Goal: Task Accomplishment & Management: Manage account settings

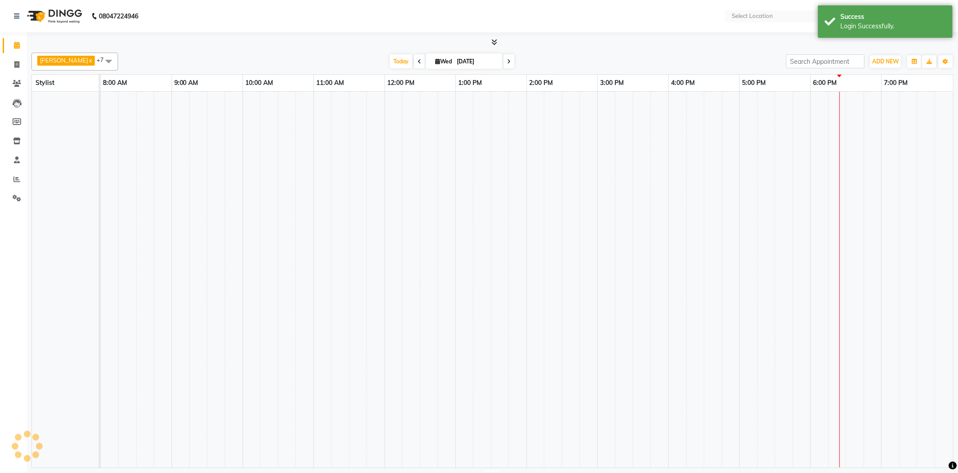
select select "en"
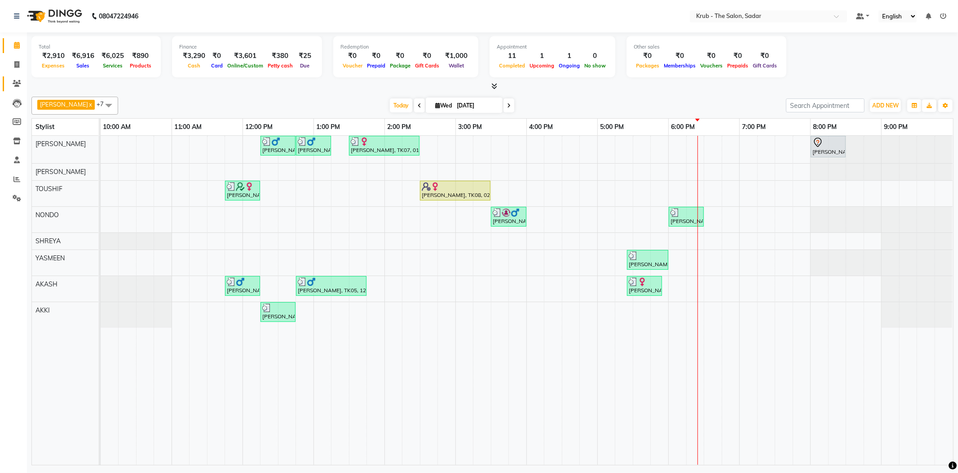
click at [16, 85] on icon at bounding box center [17, 83] width 9 height 7
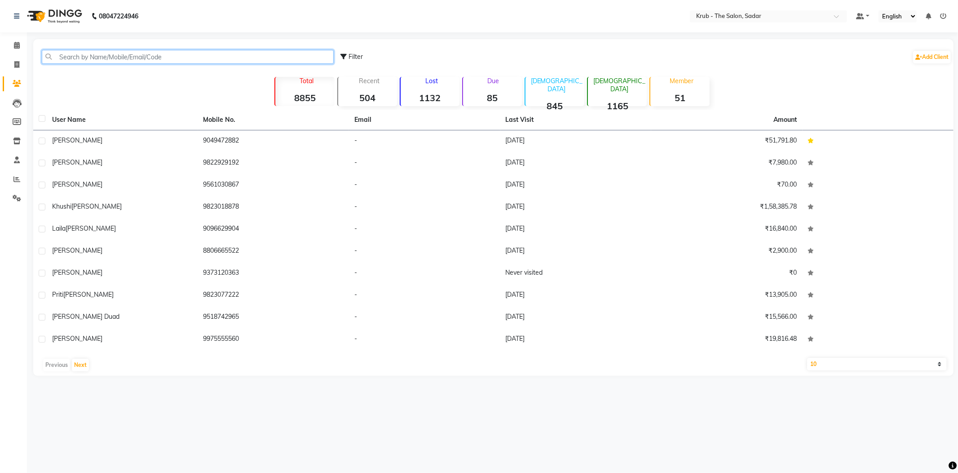
click at [189, 54] on input "text" at bounding box center [188, 57] width 292 height 14
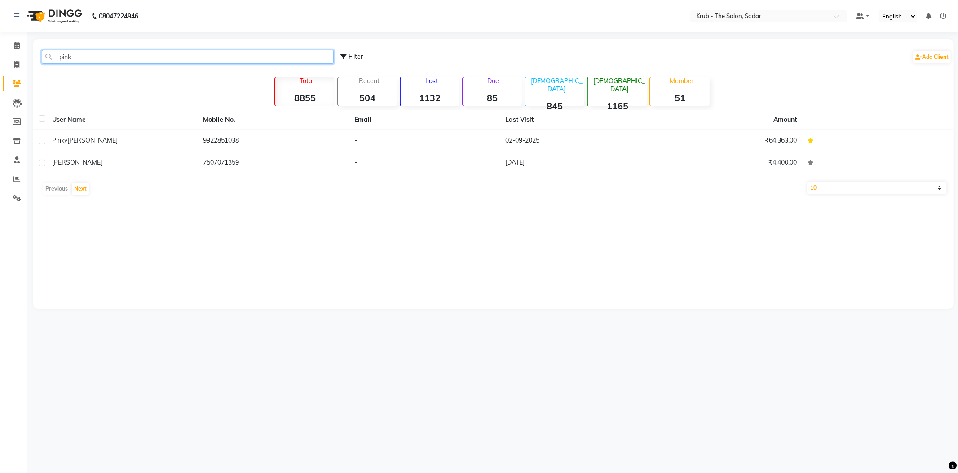
drag, startPoint x: 74, startPoint y: 54, endPoint x: 26, endPoint y: 64, distance: 49.0
click at [26, 64] on app-home "08047224946 Select Location × Krub - The Salon, Sadar Default Panel My Panel En…" at bounding box center [479, 161] width 958 height 322
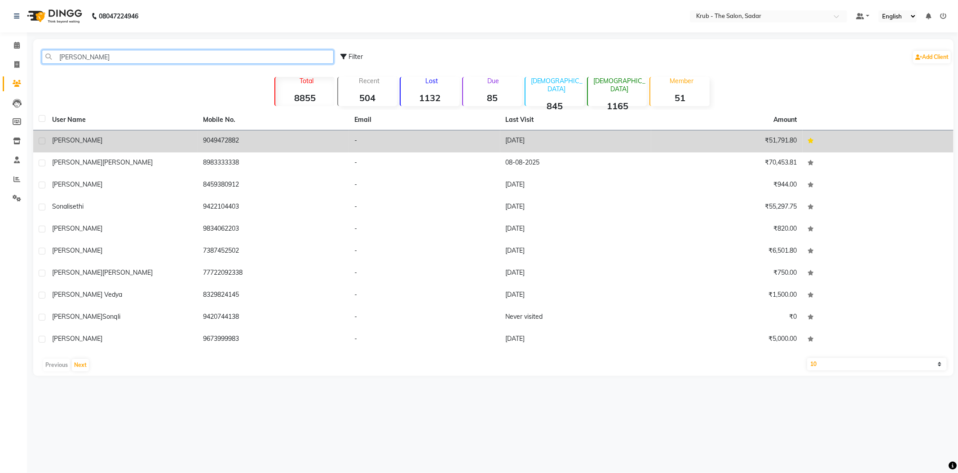
type input "[PERSON_NAME]"
click at [121, 136] on div "[PERSON_NAME]" at bounding box center [122, 140] width 141 height 9
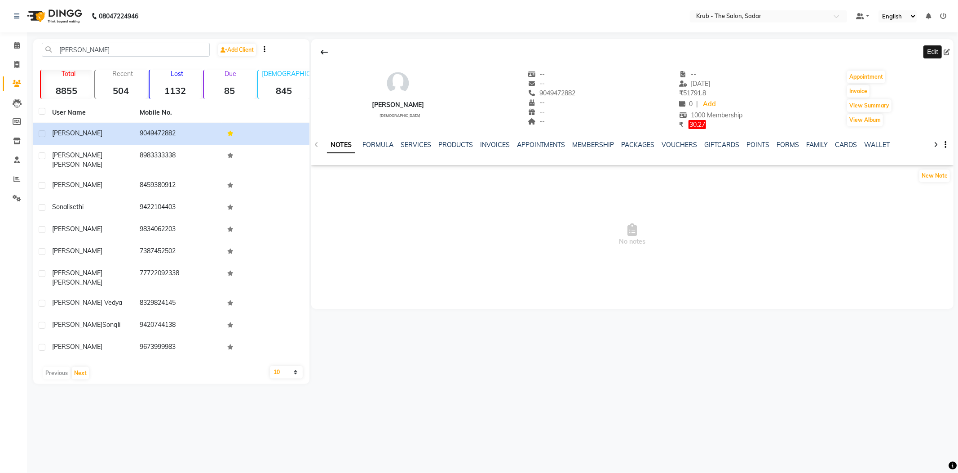
click at [946, 50] on icon at bounding box center [947, 52] width 6 height 6
select select "[DEMOGRAPHIC_DATA]"
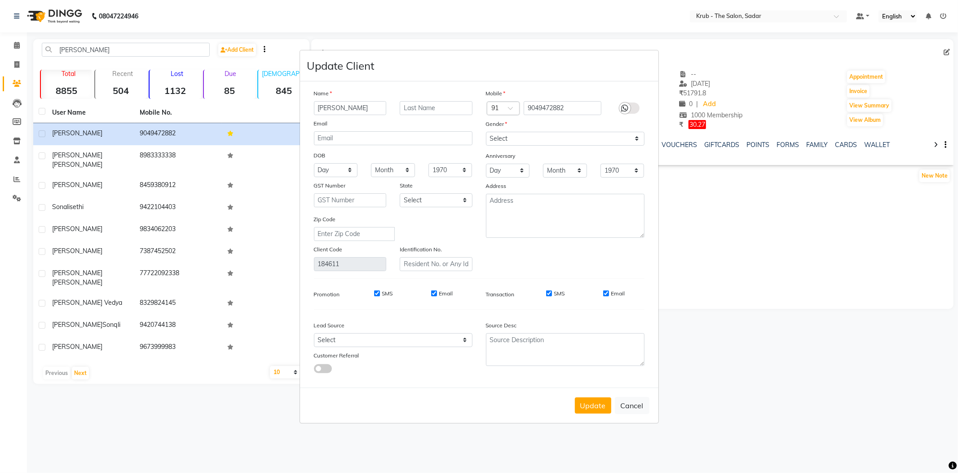
drag, startPoint x: 317, startPoint y: 126, endPoint x: 252, endPoint y: 141, distance: 67.1
click at [252, 141] on ngb-modal-window "Update Client Name [PERSON_NAME] Email DOB Day 01 02 03 04 05 06 07 08 09 10 11…" at bounding box center [479, 236] width 958 height 473
type input "[PERSON_NAME]"
click at [610, 397] on button "Update" at bounding box center [593, 405] width 36 height 16
select select
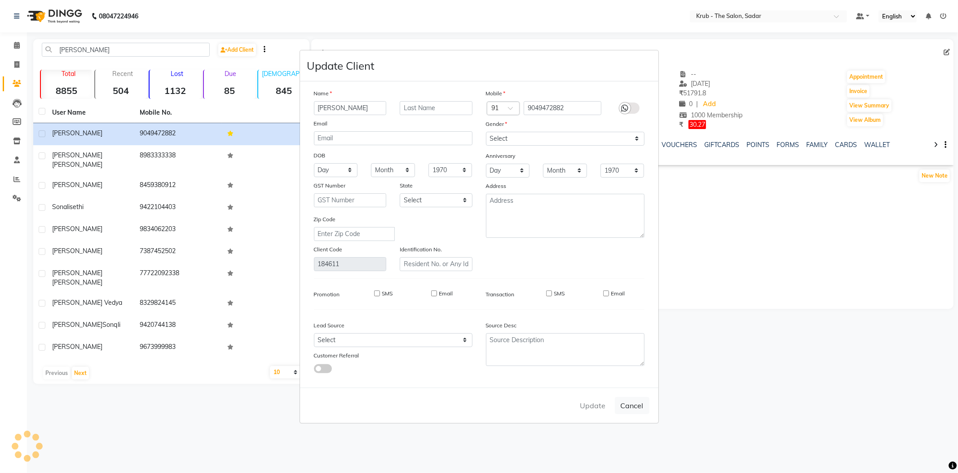
select select
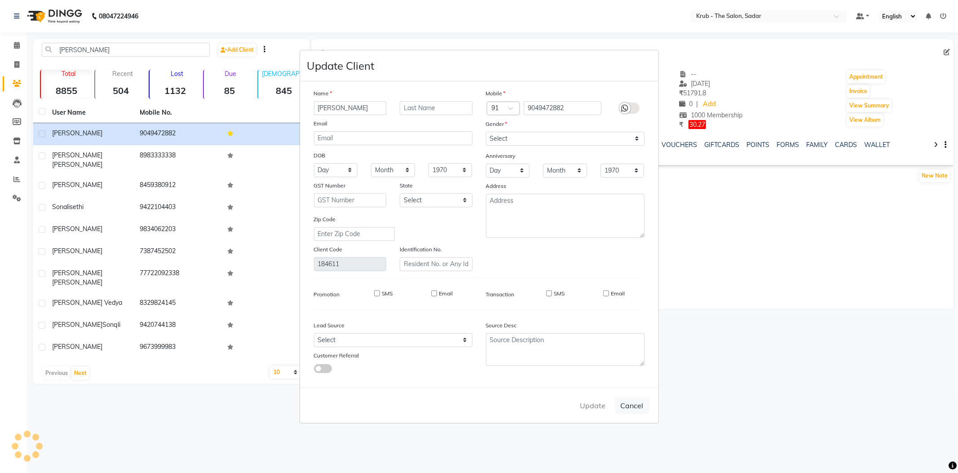
select select
checkbox input "false"
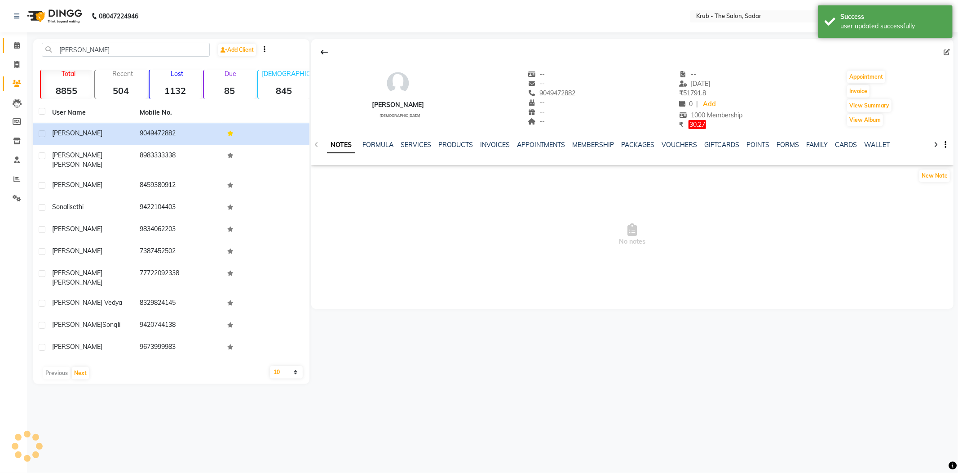
click at [9, 51] on link "Calendar" at bounding box center [14, 45] width 22 height 15
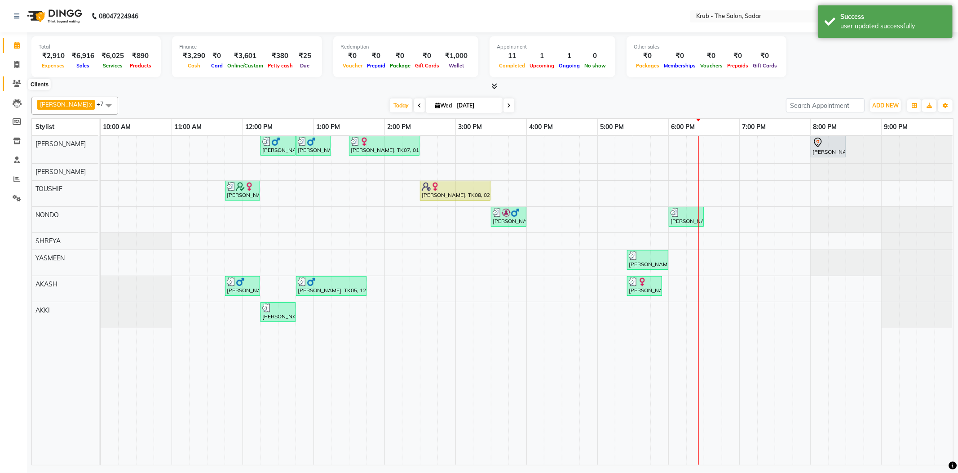
click at [15, 83] on icon at bounding box center [17, 83] width 9 height 7
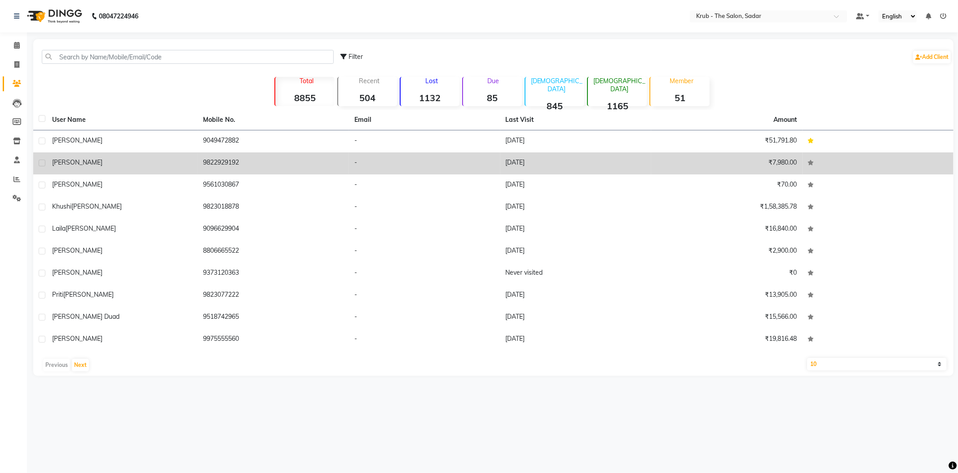
click at [291, 134] on td "9049472882" at bounding box center [273, 141] width 151 height 22
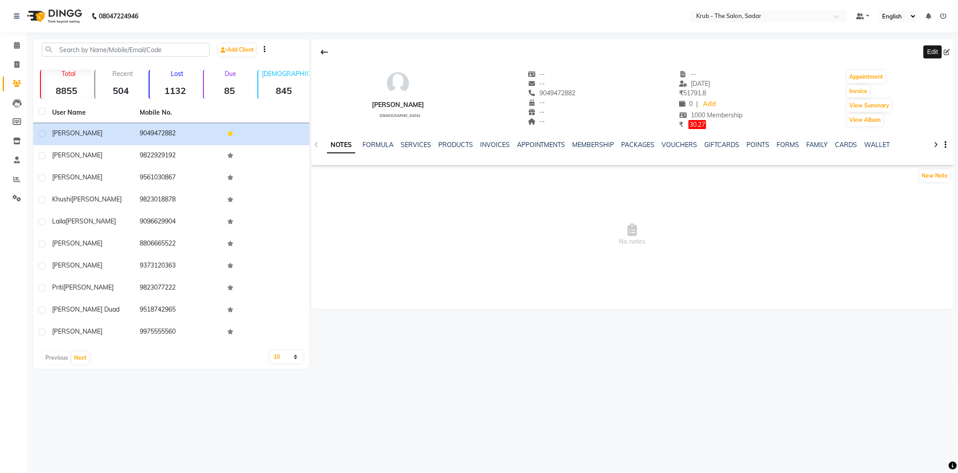
drag, startPoint x: 946, startPoint y: 49, endPoint x: 881, endPoint y: 56, distance: 65.5
click at [947, 49] on icon at bounding box center [947, 52] width 6 height 6
select select "[DEMOGRAPHIC_DATA]"
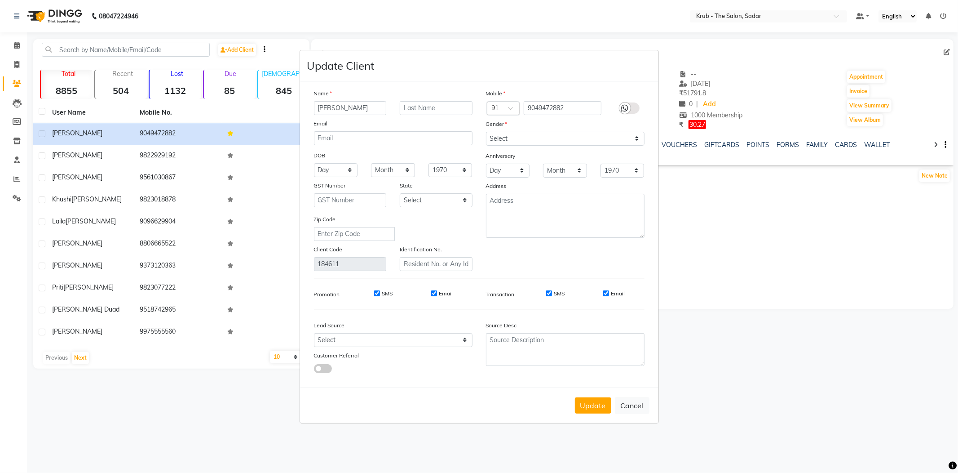
drag, startPoint x: 358, startPoint y: 116, endPoint x: 279, endPoint y: 128, distance: 79.5
click at [281, 128] on ngb-modal-window "Update Client Name [PERSON_NAME] Email DOB Day 01 02 03 04 05 06 07 08 09 10 11…" at bounding box center [479, 236] width 958 height 473
type input "[PERSON_NAME]"
click at [604, 397] on button "Update" at bounding box center [593, 405] width 36 height 16
select select
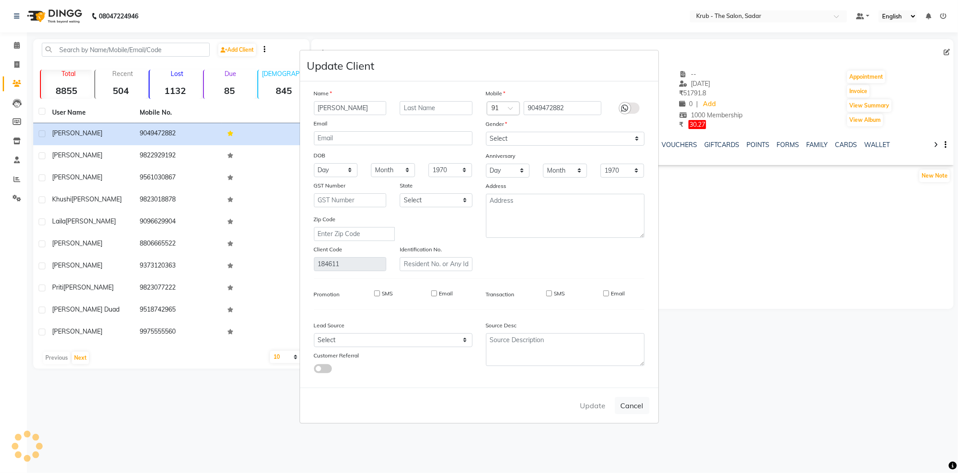
select select
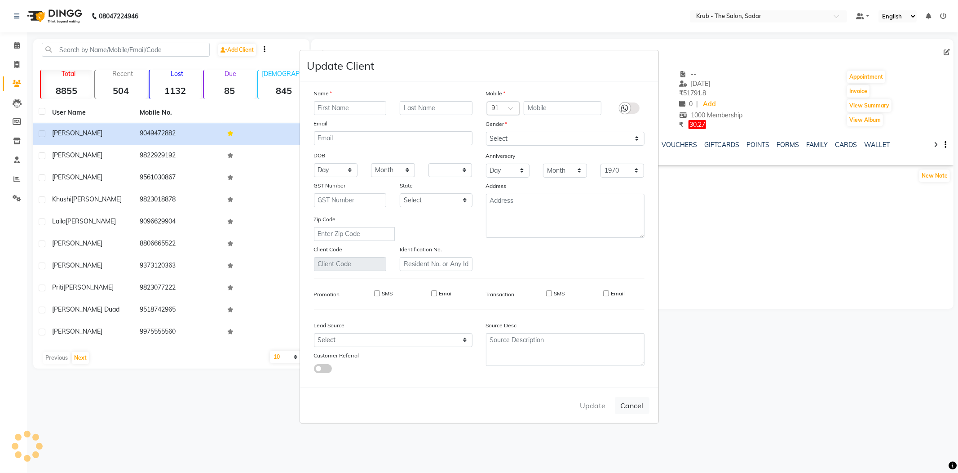
select select
checkbox input "false"
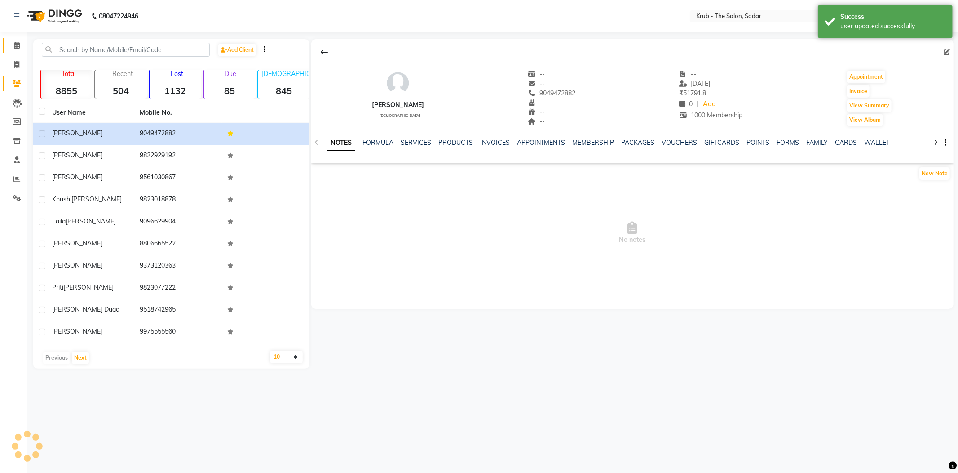
click at [17, 47] on icon at bounding box center [17, 45] width 6 height 7
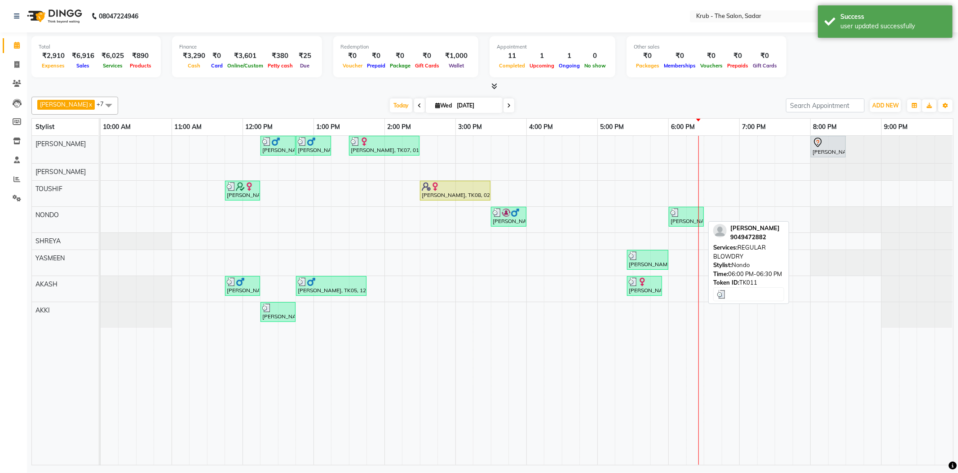
click at [679, 215] on div "[PERSON_NAME], TK11, 06:00 PM-06:30 PM, REGULAR BLOWDRY" at bounding box center [686, 216] width 33 height 17
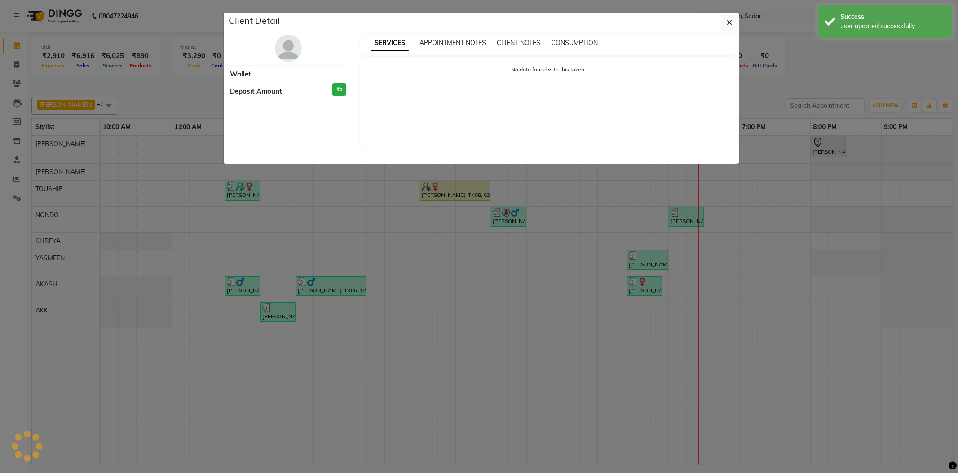
select select "3"
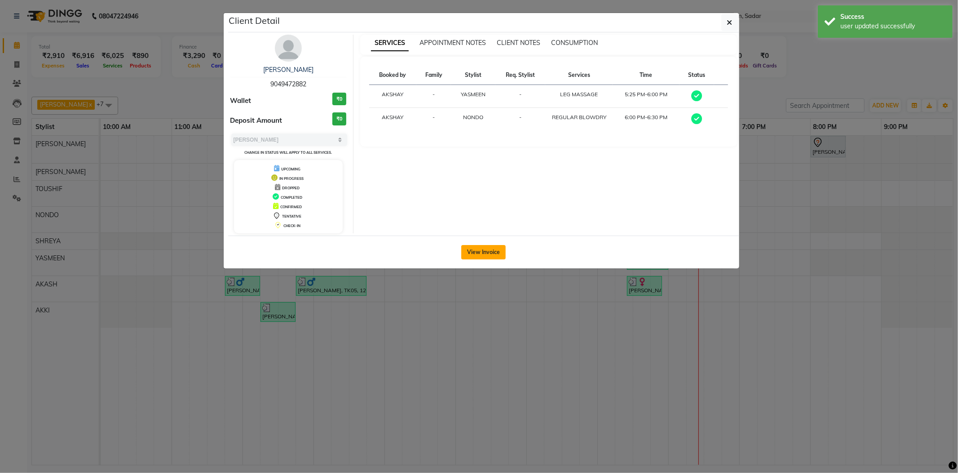
click at [491, 253] on button "View Invoice" at bounding box center [483, 252] width 44 height 14
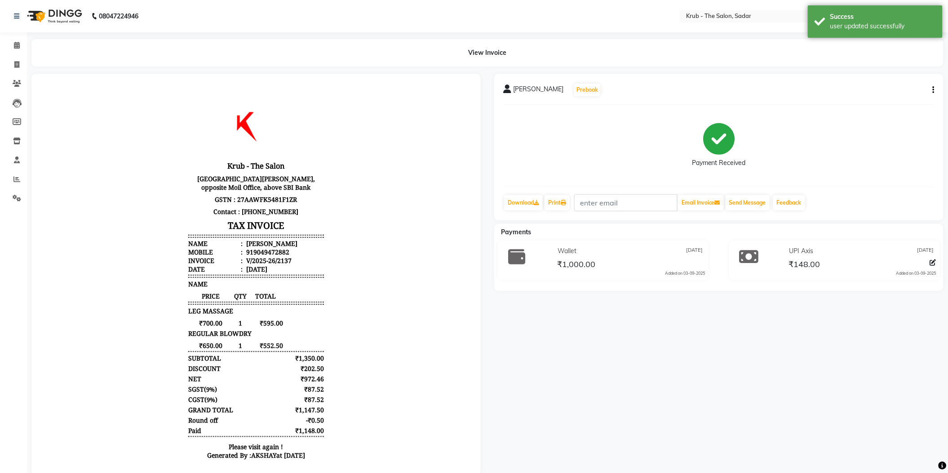
click at [933, 87] on button "button" at bounding box center [931, 89] width 5 height 9
click at [892, 75] on div "Cancel Invoice" at bounding box center [890, 74] width 62 height 11
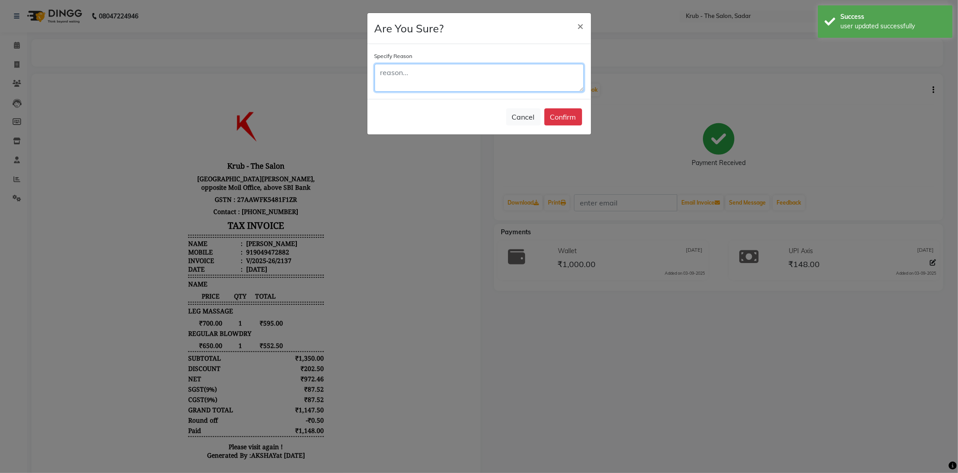
click at [398, 66] on textarea at bounding box center [479, 78] width 209 height 28
type textarea "name misconeption"
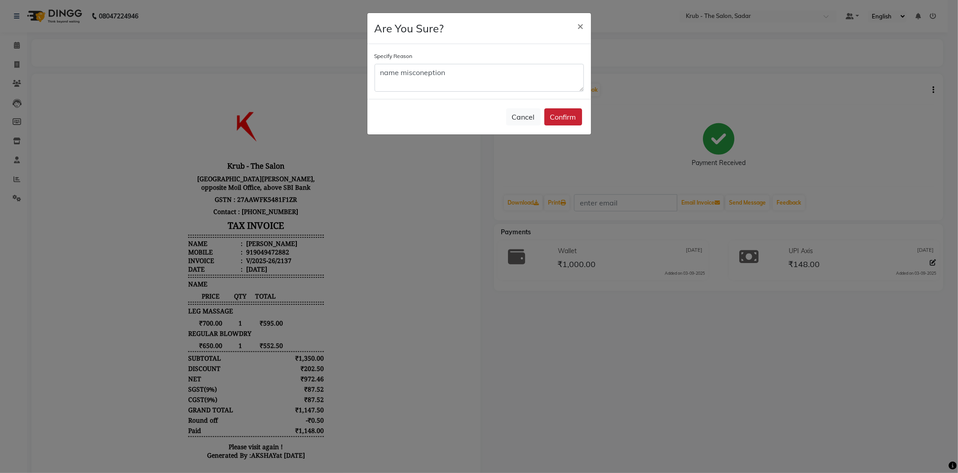
click at [571, 108] on button "Confirm" at bounding box center [563, 116] width 38 height 17
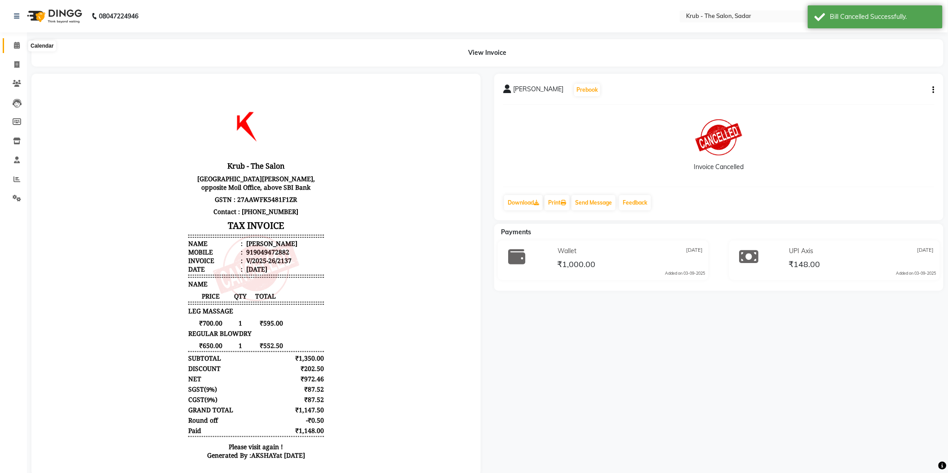
click at [9, 48] on span at bounding box center [17, 45] width 16 height 10
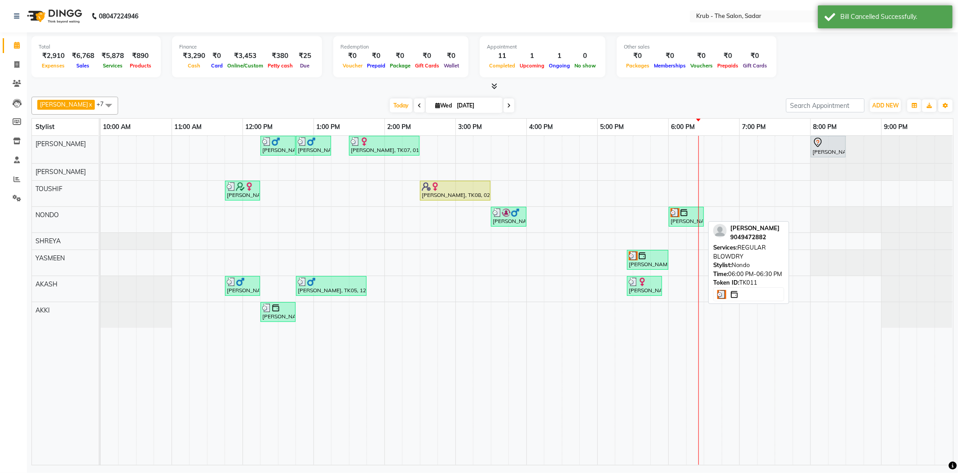
click at [691, 219] on div "[PERSON_NAME], TK11, 06:00 PM-06:30 PM, REGULAR BLOWDRY" at bounding box center [686, 216] width 33 height 17
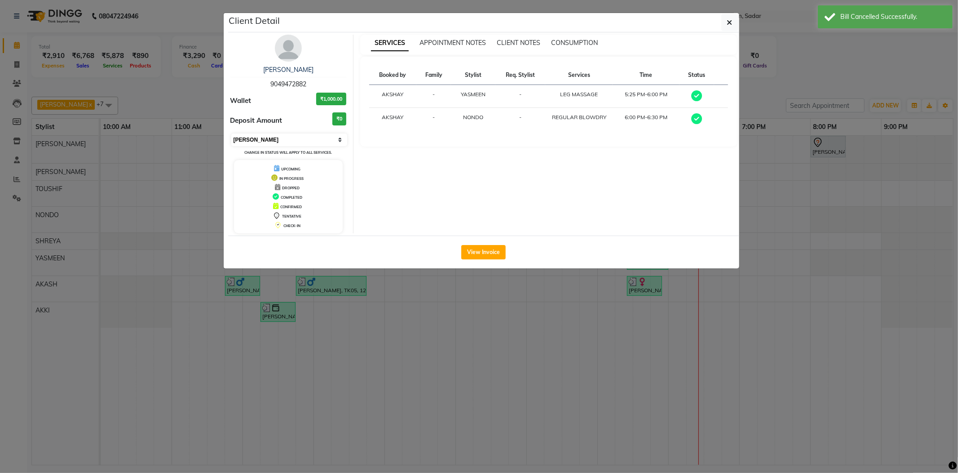
click at [264, 133] on select "Select MARK DONE UPCOMING" at bounding box center [289, 139] width 116 height 13
click at [231, 133] on select "Select MARK DONE UPCOMING" at bounding box center [289, 139] width 116 height 13
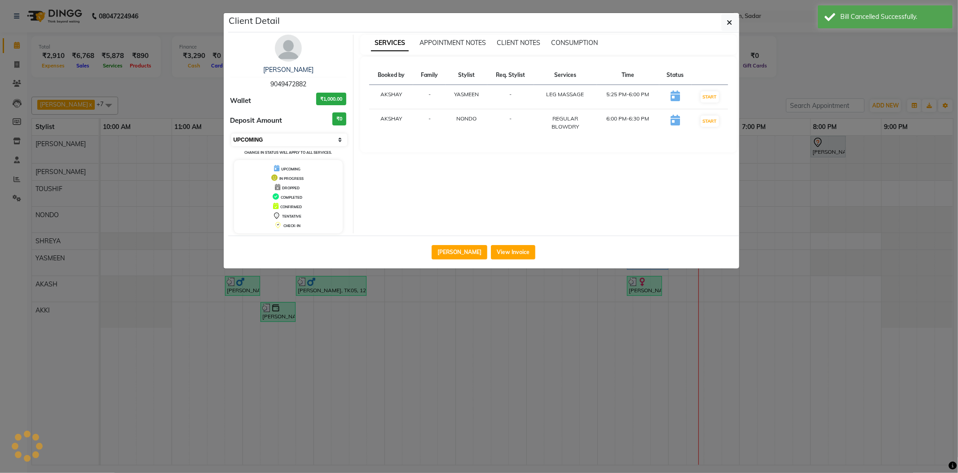
click at [272, 137] on select "Select IN SERVICE CONFIRMED TENTATIVE CHECK IN MARK DONE DROPPED UPCOMING" at bounding box center [289, 139] width 116 height 13
select select "2"
click at [231, 133] on select "Select IN SERVICE CONFIRMED TENTATIVE CHECK IN MARK DONE DROPPED UPCOMING" at bounding box center [289, 139] width 116 height 13
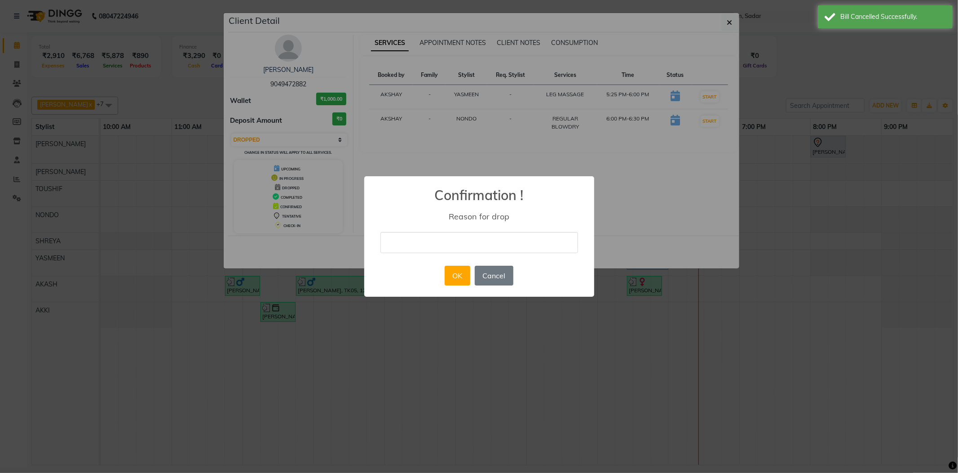
drag, startPoint x: 482, startPoint y: 243, endPoint x: 479, endPoint y: 250, distance: 7.7
click at [482, 243] on input "text" at bounding box center [480, 242] width 198 height 21
type input "cancel"
click at [462, 273] on button "OK" at bounding box center [458, 276] width 26 height 20
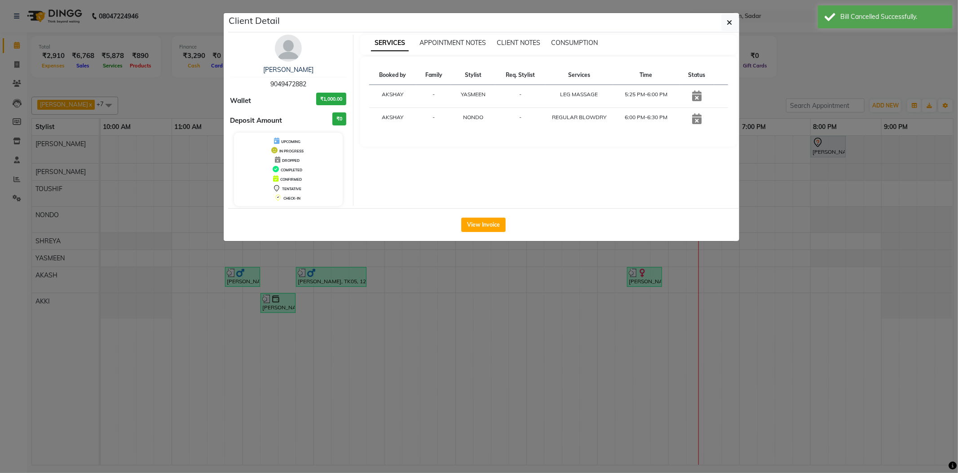
click at [781, 75] on ngb-modal-window "Client Detail [PERSON_NAME] 9049472882 Wallet ₹1,000.00 Deposit Amount ₹0 UPCOM…" at bounding box center [479, 236] width 958 height 473
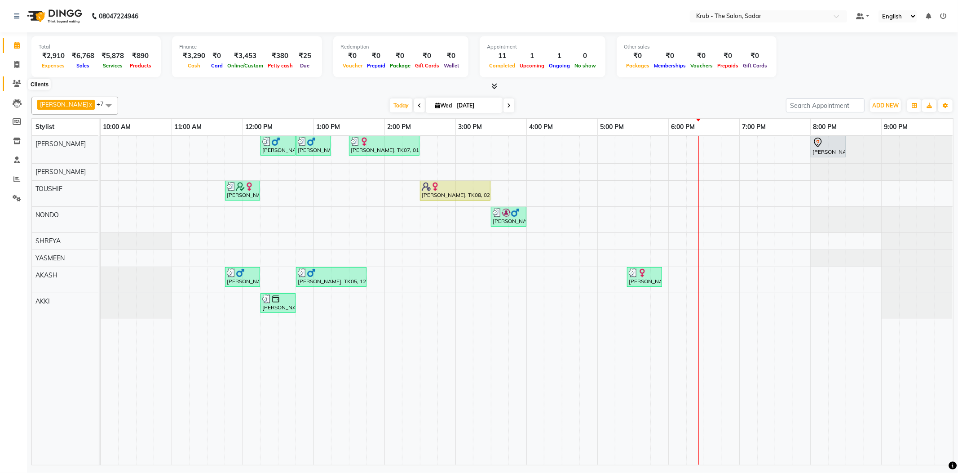
click at [19, 83] on icon at bounding box center [17, 83] width 9 height 7
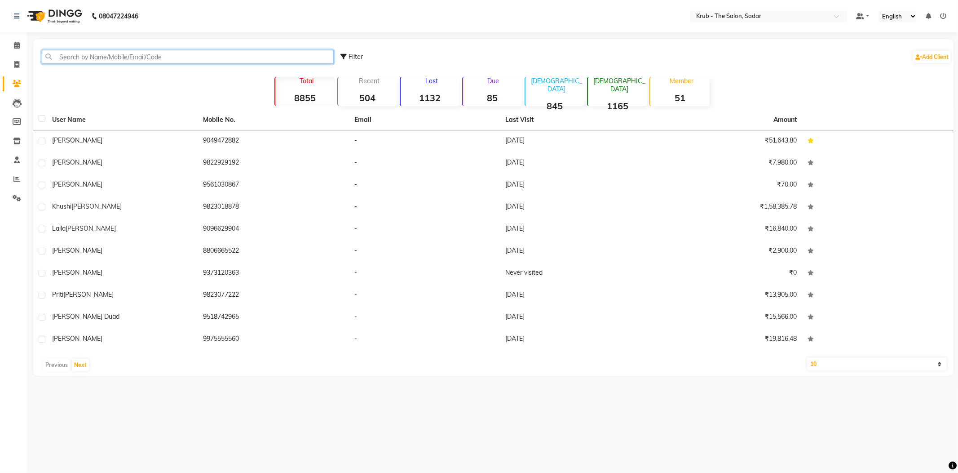
click at [150, 56] on input "text" at bounding box center [188, 57] width 292 height 14
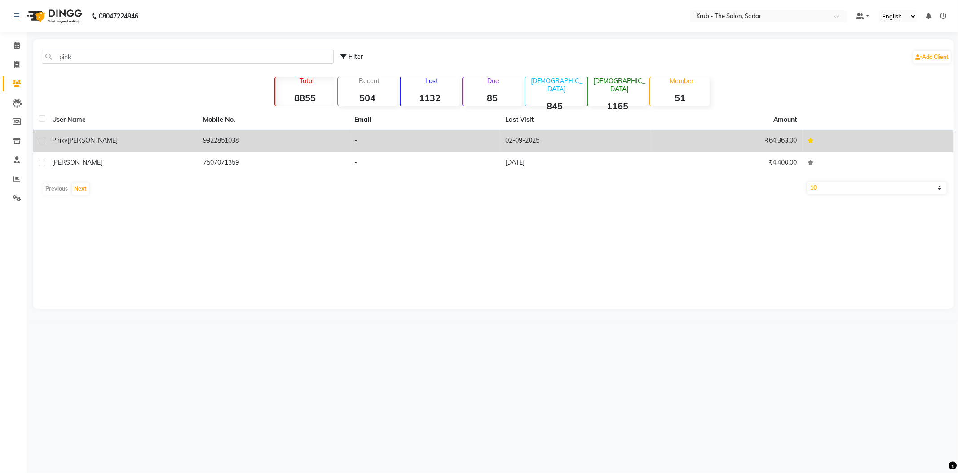
click at [235, 142] on td "9922851038" at bounding box center [273, 141] width 151 height 22
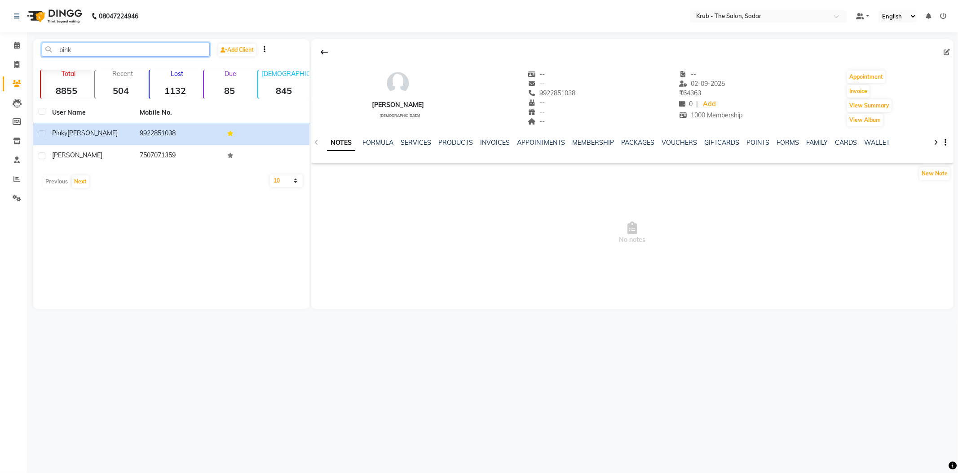
drag, startPoint x: 87, startPoint y: 45, endPoint x: 0, endPoint y: 65, distance: 89.0
click at [0, 65] on app-home "08047224946 Select Location × Krub - The Salon, Sadar Default Panel My Panel En…" at bounding box center [479, 161] width 958 height 322
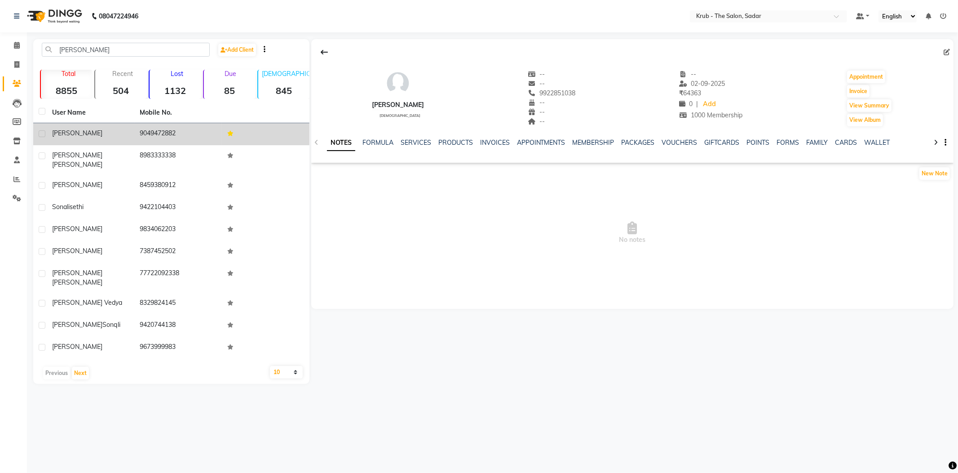
click at [71, 132] on td "[PERSON_NAME]" at bounding box center [91, 134] width 88 height 22
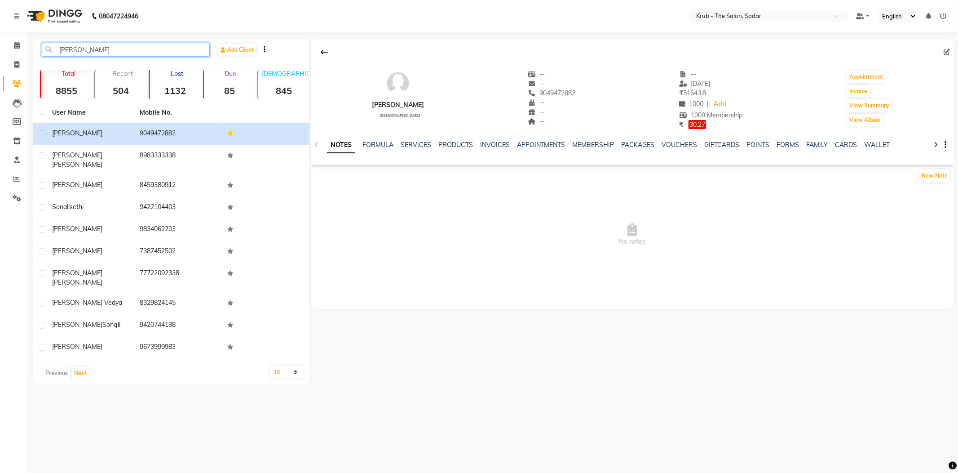
drag, startPoint x: 47, startPoint y: 45, endPoint x: 0, endPoint y: 52, distance: 47.7
click at [0, 53] on app-home "08047224946 Select Location × Krub - The Salon, Sadar Default Panel My Panel En…" at bounding box center [479, 198] width 958 height 397
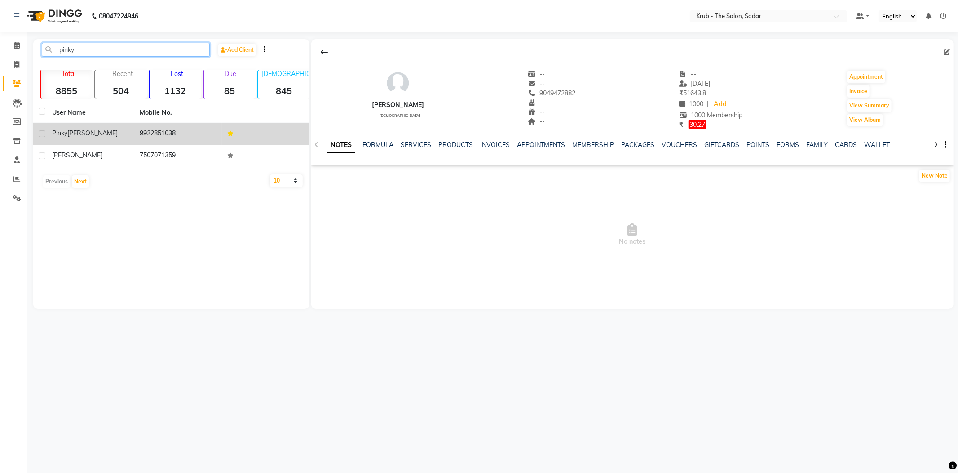
type input "pinky"
click at [69, 129] on span "[PERSON_NAME]" at bounding box center [92, 133] width 50 height 8
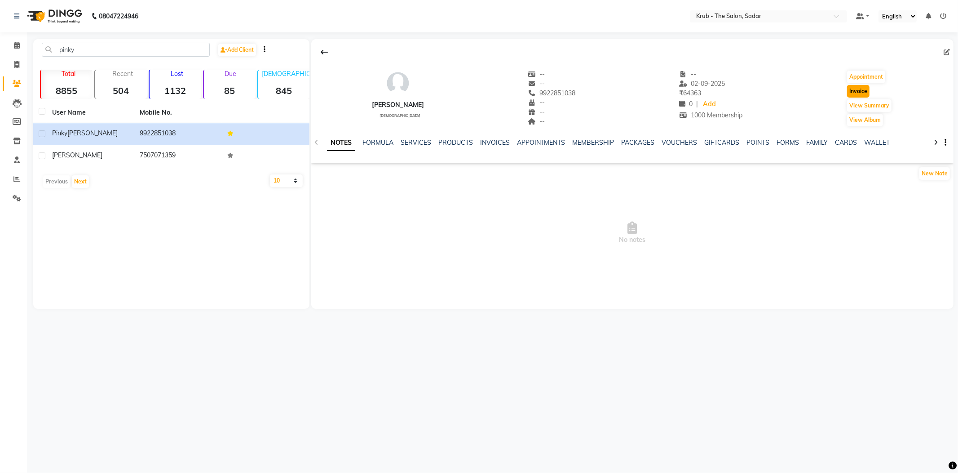
click at [848, 86] on button "Invoice" at bounding box center [858, 91] width 22 height 13
select select "service"
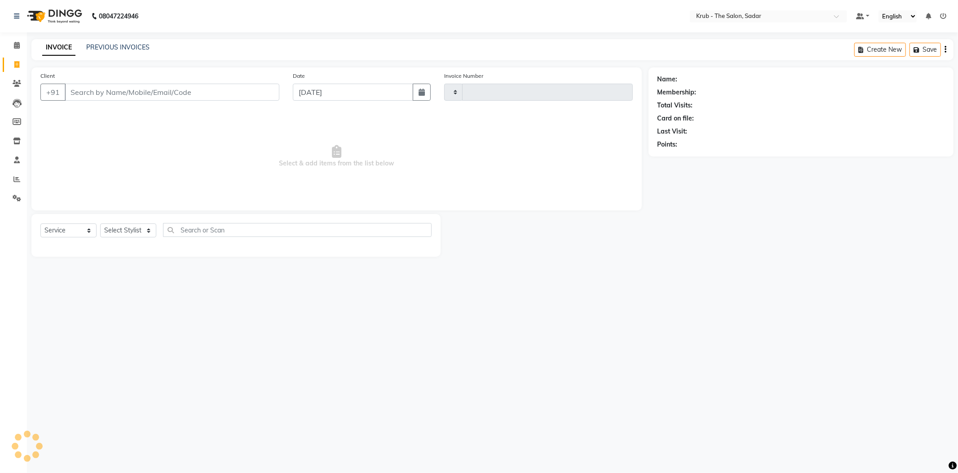
type input "2138"
select select "4449"
type input "9922851038"
select select "1: Object"
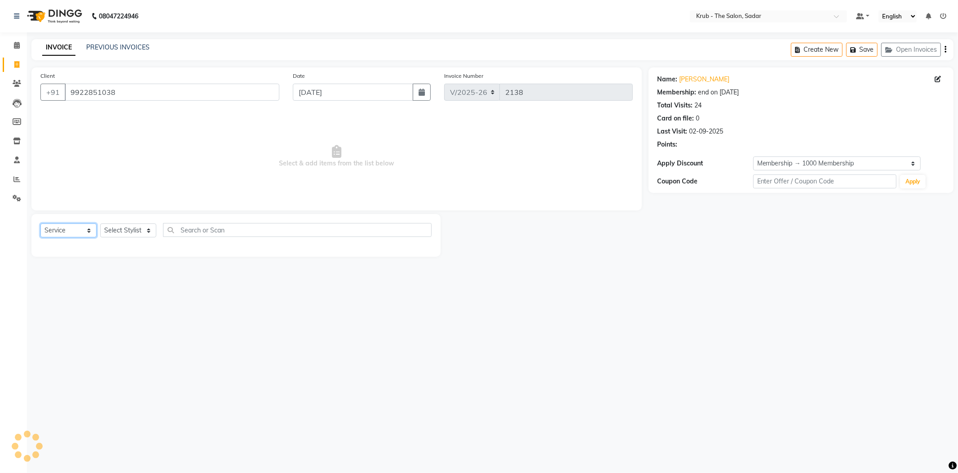
click at [66, 223] on select "Select Service Product Membership Package Voucher Prepaid Gift Card" at bounding box center [68, 230] width 56 height 14
click at [119, 223] on select "Select Stylist AKASH [PERSON_NAME] [PERSON_NAME] Reception KUNAL NONDO [PERSON_…" at bounding box center [128, 230] width 56 height 14
select select "24986"
click at [100, 223] on select "Select Stylist AKASH [PERSON_NAME] [PERSON_NAME] Reception KUNAL NONDO [PERSON_…" at bounding box center [128, 230] width 56 height 14
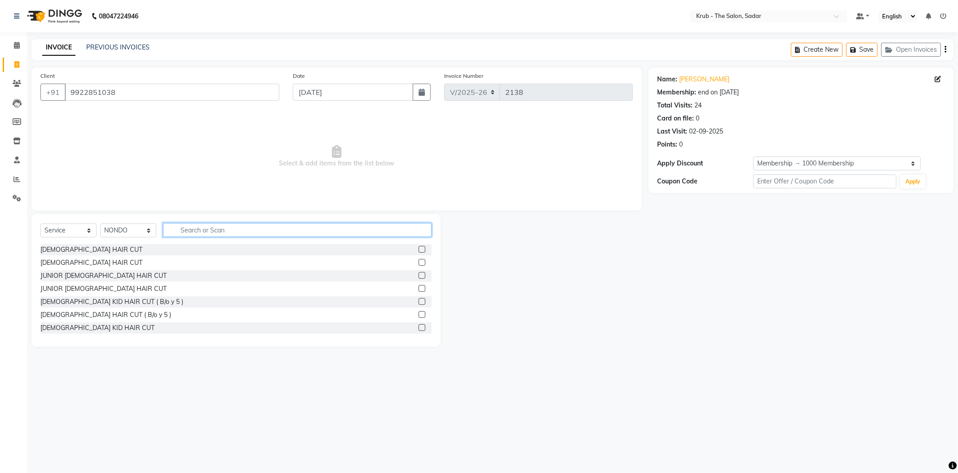
click at [196, 223] on input "text" at bounding box center [297, 230] width 269 height 14
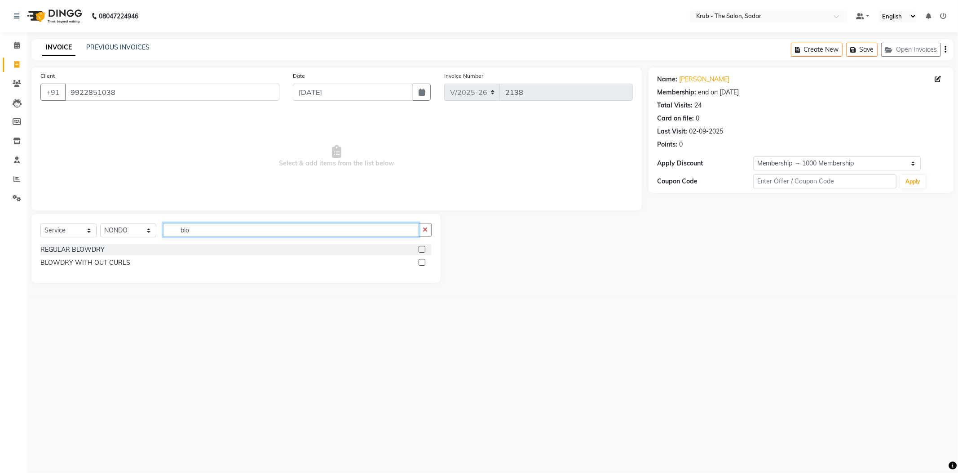
type input "blo"
click at [423, 246] on label at bounding box center [422, 249] width 7 height 7
click at [423, 247] on input "checkbox" at bounding box center [422, 250] width 6 height 6
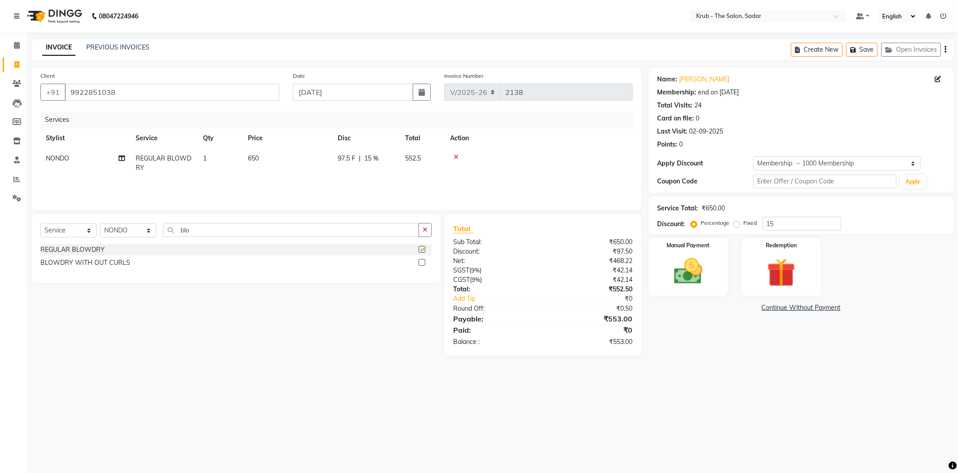
checkbox input "false"
drag, startPoint x: 99, startPoint y: 217, endPoint x: 103, endPoint y: 223, distance: 7.2
click at [101, 223] on select "Select Stylist AKASH [PERSON_NAME] [PERSON_NAME] Reception KUNAL NONDO [PERSON_…" at bounding box center [128, 230] width 56 height 14
select select "24987"
click at [100, 223] on select "Select Stylist AKASH [PERSON_NAME] [PERSON_NAME] Reception KUNAL NONDO [PERSON_…" at bounding box center [128, 230] width 56 height 14
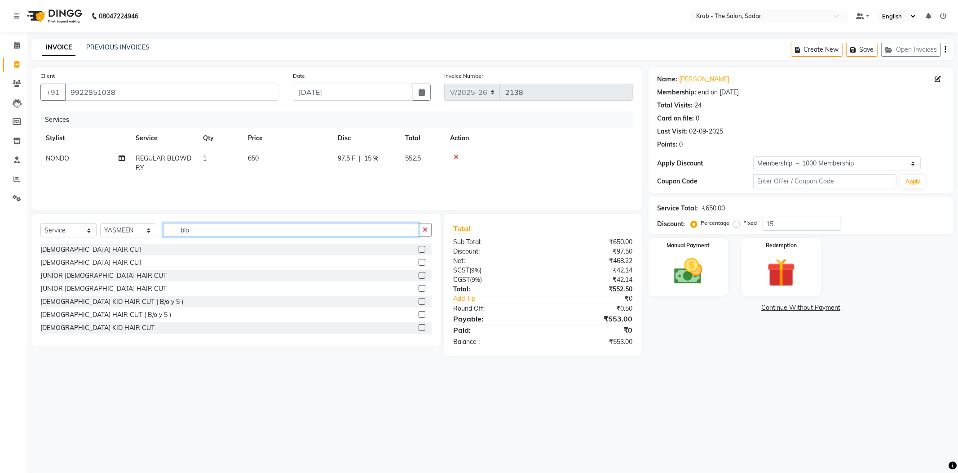
drag, startPoint x: 187, startPoint y: 218, endPoint x: 144, endPoint y: 233, distance: 45.6
click at [144, 233] on div "Select Service Product Membership Package Voucher Prepaid Gift Card Select Styl…" at bounding box center [235, 280] width 409 height 133
type input "leg"
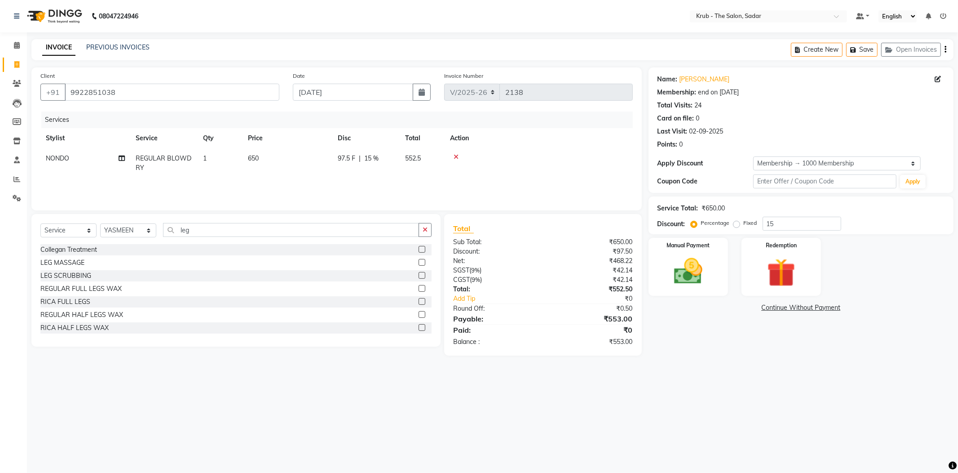
click at [425, 259] on label at bounding box center [422, 262] width 7 height 7
click at [425, 260] on input "checkbox" at bounding box center [422, 263] width 6 height 6
checkbox input "false"
click at [713, 274] on img at bounding box center [688, 271] width 48 height 34
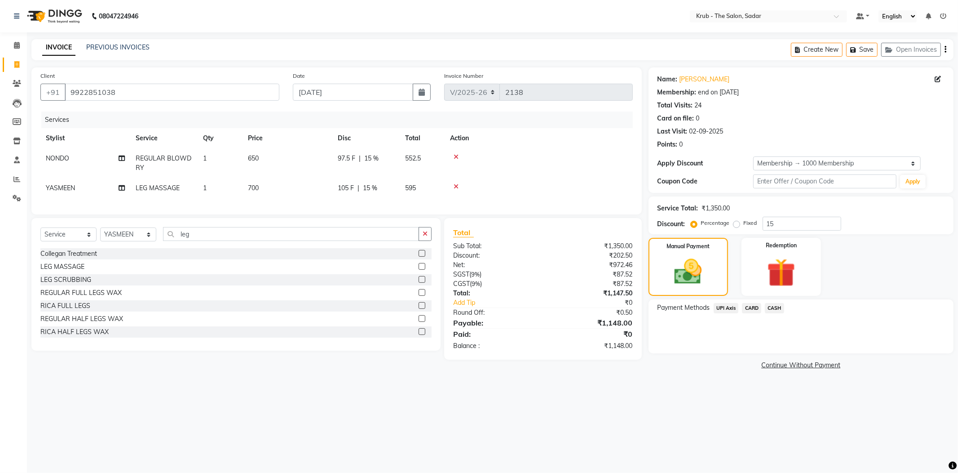
click at [731, 303] on span "UPI Axis" at bounding box center [726, 308] width 25 height 10
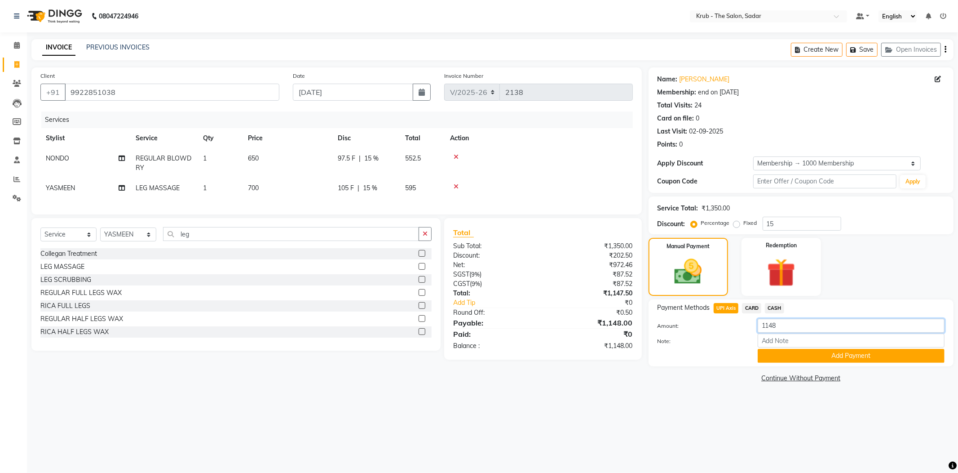
drag, startPoint x: 780, startPoint y: 311, endPoint x: 725, endPoint y: 320, distance: 56.1
click at [725, 320] on div "Amount: 1148 Note: Add Payment" at bounding box center [801, 341] width 287 height 44
type input "150"
click at [840, 349] on button "Add Payment" at bounding box center [851, 356] width 187 height 14
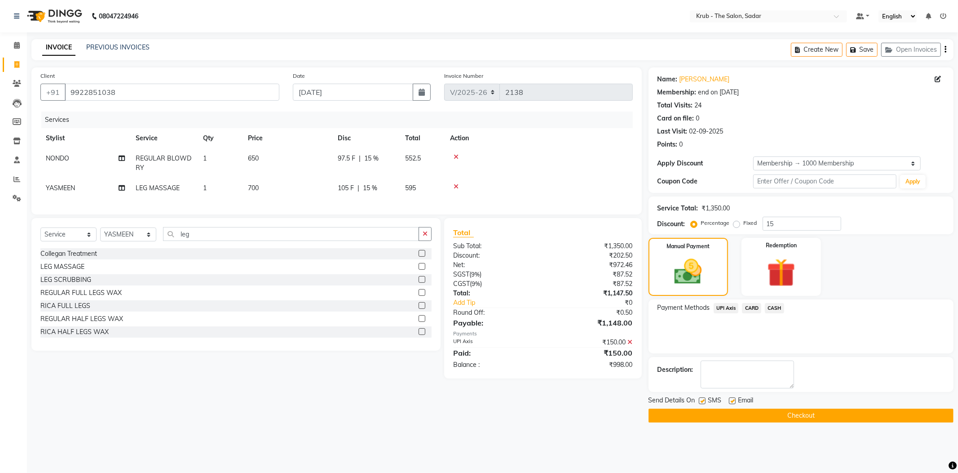
click at [779, 303] on span "CASH" at bounding box center [774, 308] width 19 height 10
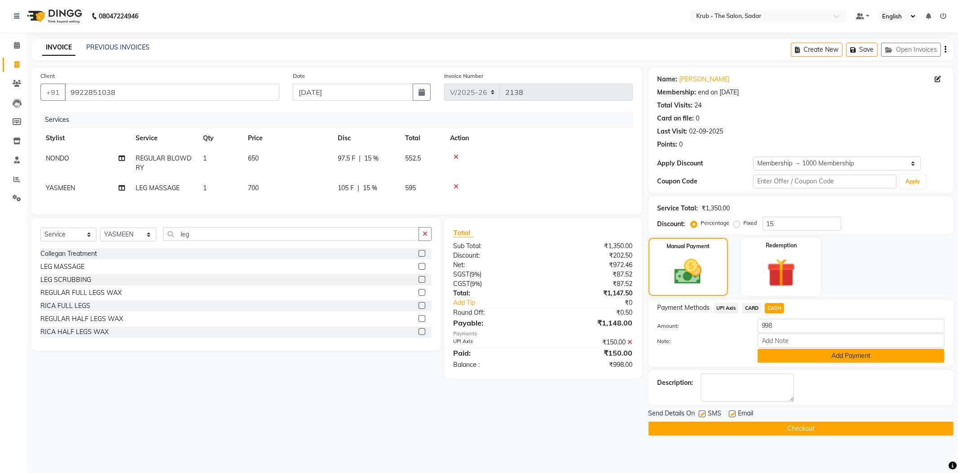
click at [819, 349] on button "Add Payment" at bounding box center [851, 356] width 187 height 14
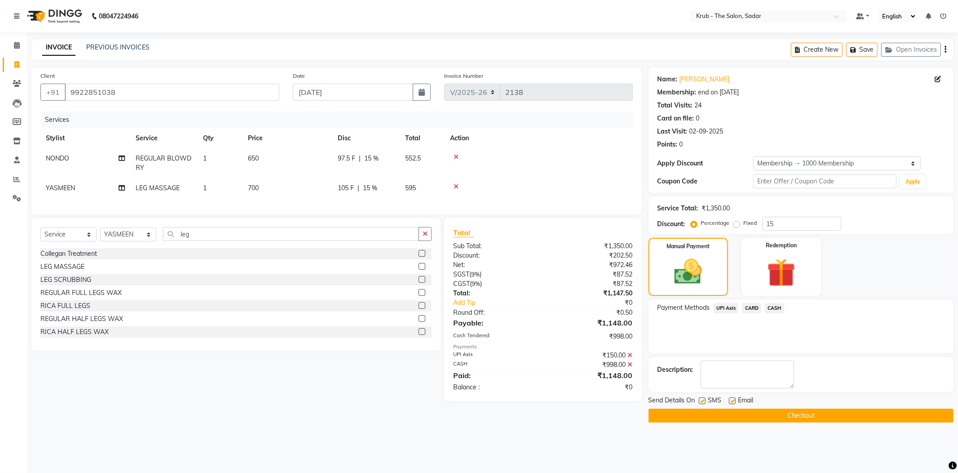
click at [734, 397] on label at bounding box center [732, 400] width 7 height 7
click at [734, 398] on input "checkbox" at bounding box center [732, 401] width 6 height 6
checkbox input "false"
click at [701, 397] on label at bounding box center [702, 400] width 7 height 7
click at [701, 398] on input "checkbox" at bounding box center [702, 401] width 6 height 6
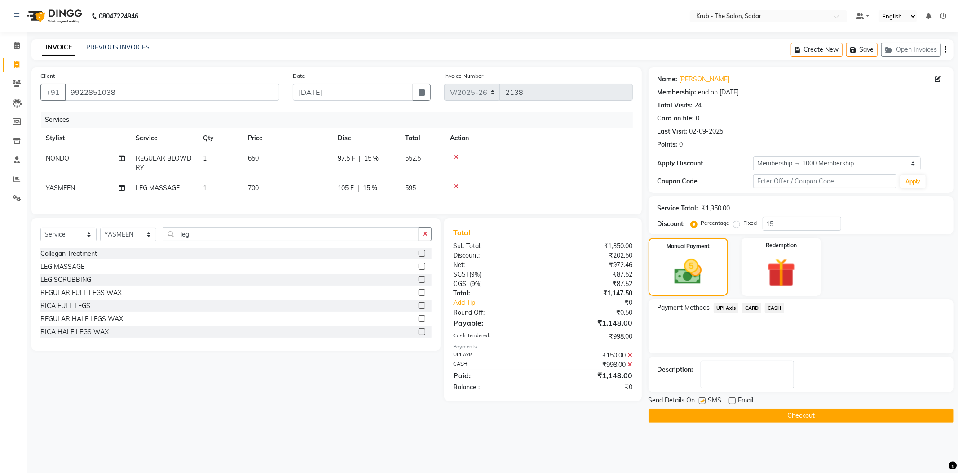
checkbox input "false"
click at [716, 408] on button "Checkout" at bounding box center [801, 415] width 305 height 14
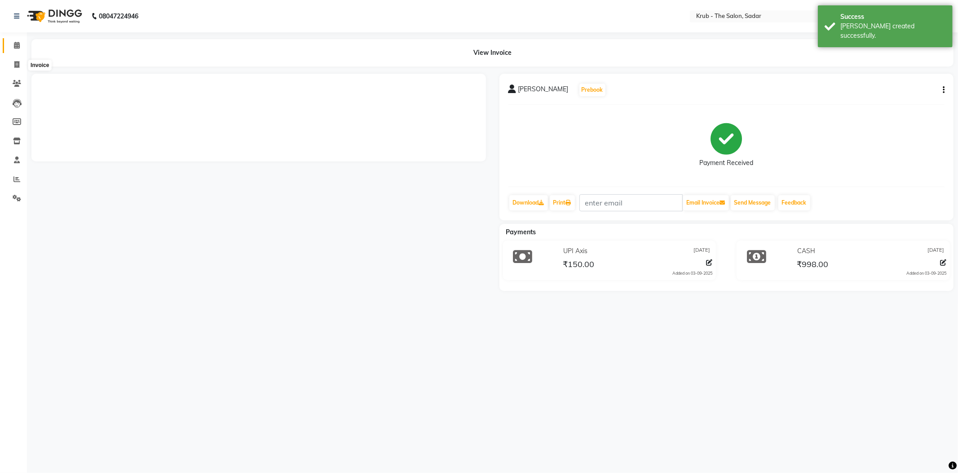
click at [19, 46] on icon at bounding box center [17, 45] width 6 height 7
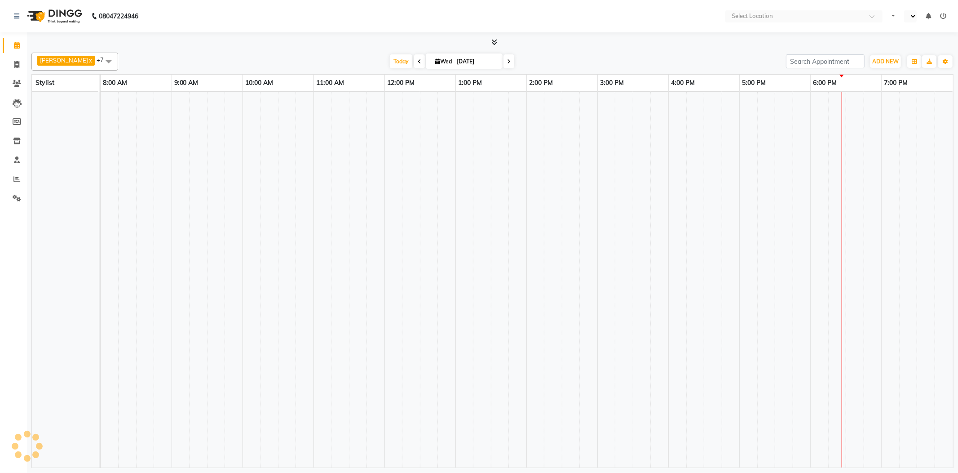
select select "en"
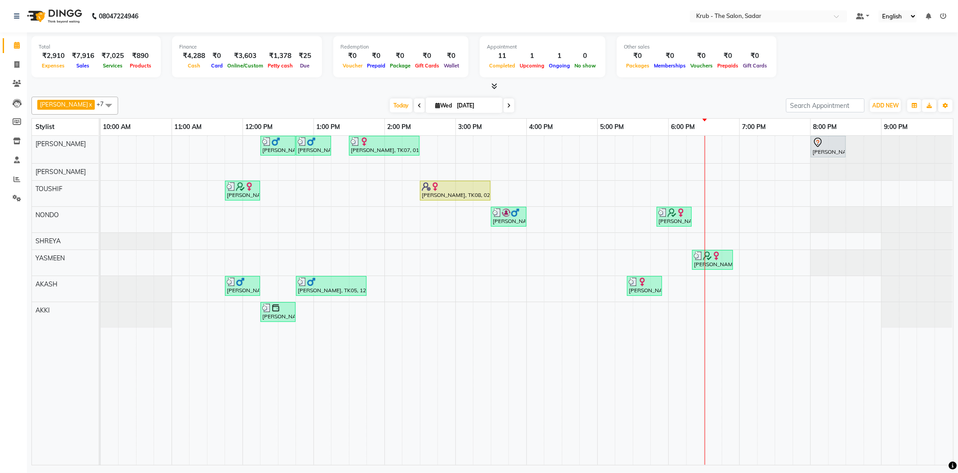
click at [680, 142] on div "Nikhil Harchandani, TK06, 12:15 PM-12:45 PM, MALE HAIR CUT Nikhil Harchandani, …" at bounding box center [527, 300] width 853 height 329
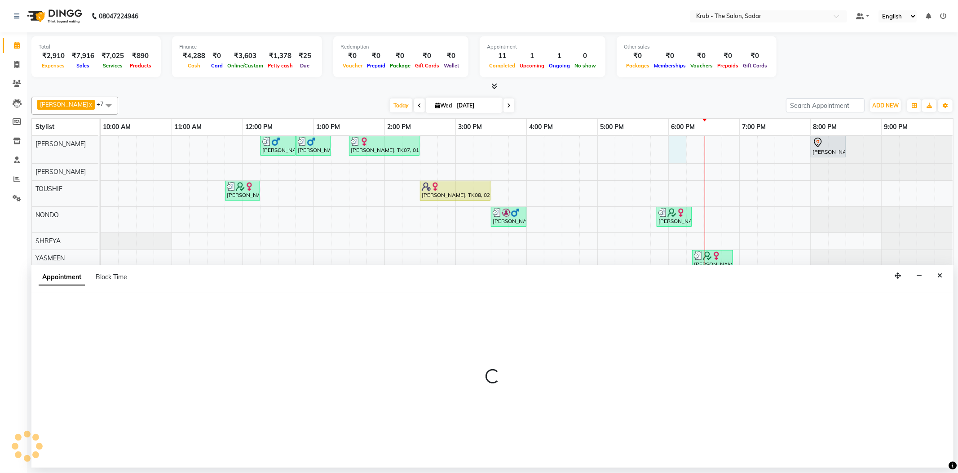
select select "24979"
select select "tentative"
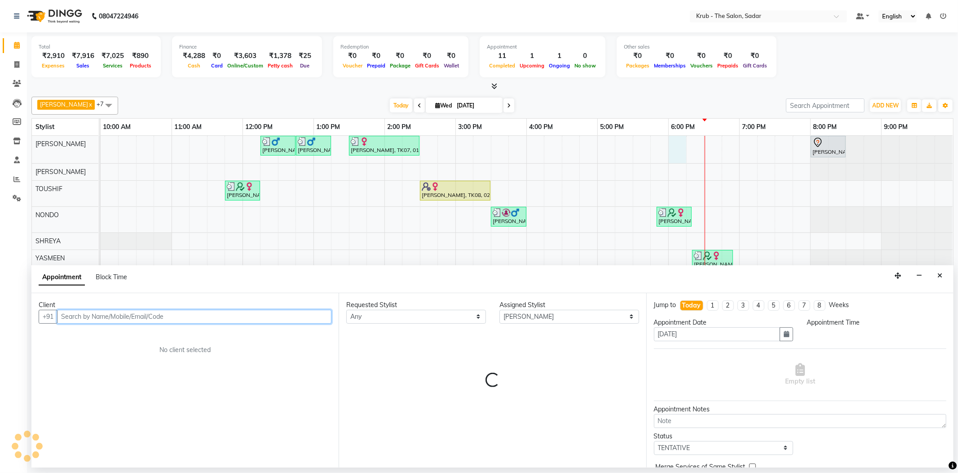
select select "1080"
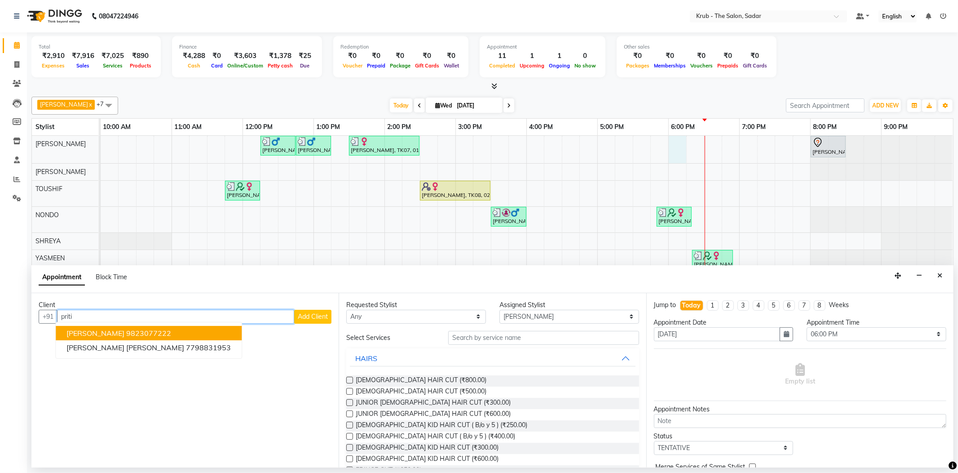
click at [55, 329] on ngb-typeahead-window "Priti Vaid 9823077222 Priti Mahajan LYN 7798831953" at bounding box center [148, 340] width 187 height 37
click at [75, 329] on span "Priti Vaid" at bounding box center [95, 332] width 58 height 9
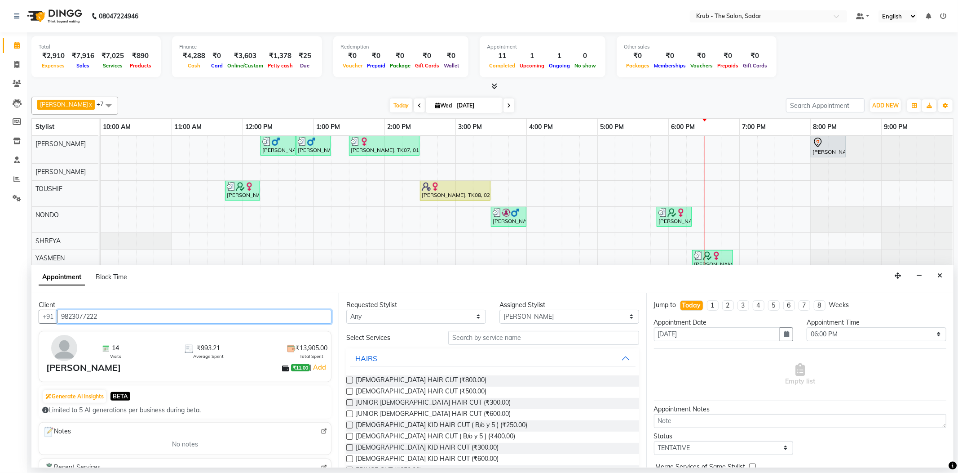
type input "9823077222"
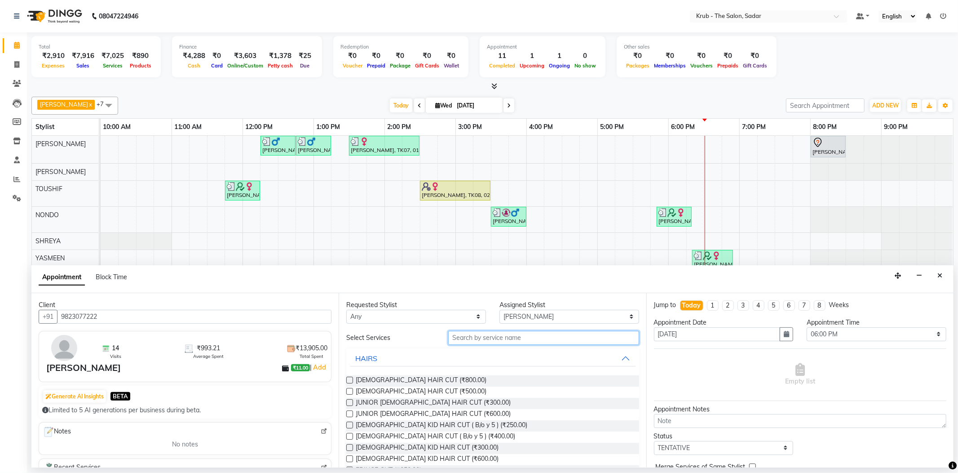
click at [471, 331] on input "text" at bounding box center [543, 338] width 190 height 14
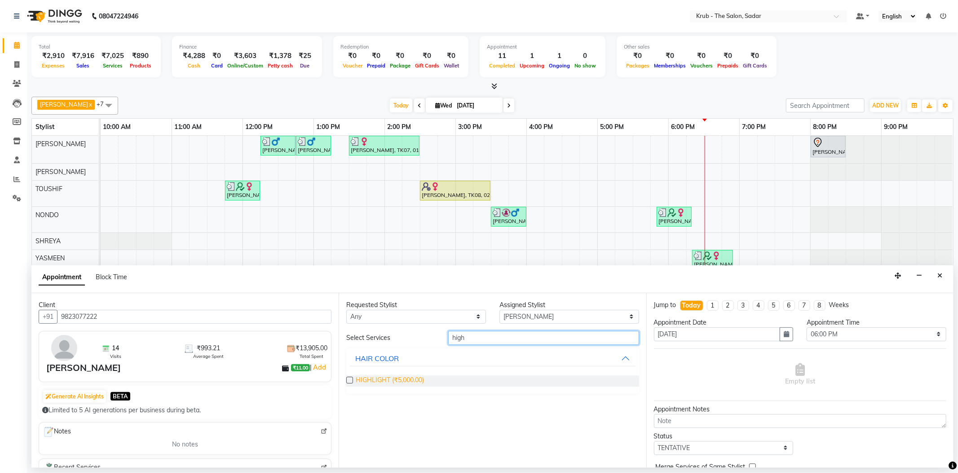
type input "high"
click at [387, 375] on span "HIGHLIGHT (₹5,000.00)" at bounding box center [390, 380] width 68 height 11
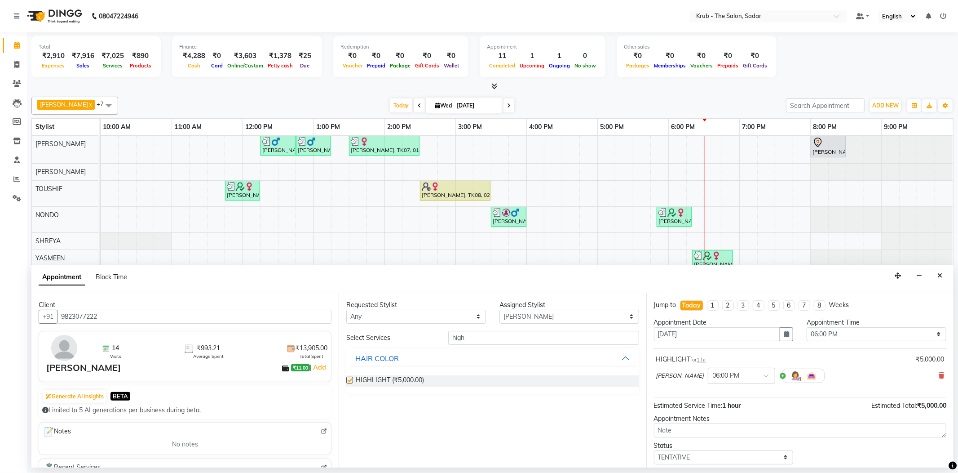
checkbox input "false"
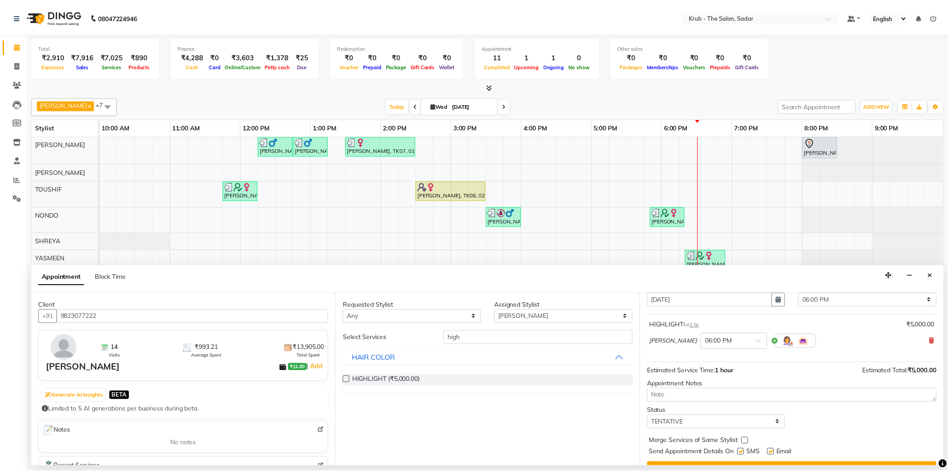
scroll to position [47, 0]
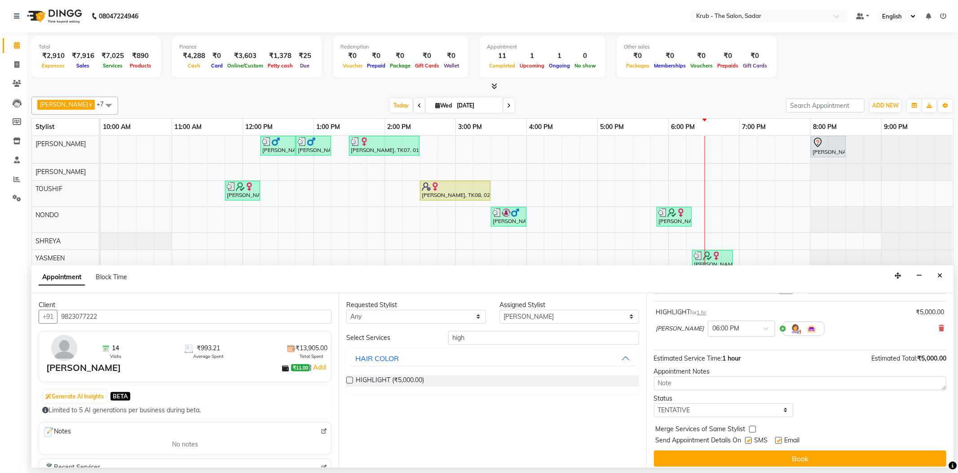
click at [777, 437] on label at bounding box center [778, 440] width 7 height 7
click at [777, 438] on input "checkbox" at bounding box center [778, 441] width 6 height 6
checkbox input "false"
click at [750, 437] on label at bounding box center [748, 440] width 7 height 7
click at [750, 438] on input "checkbox" at bounding box center [748, 441] width 6 height 6
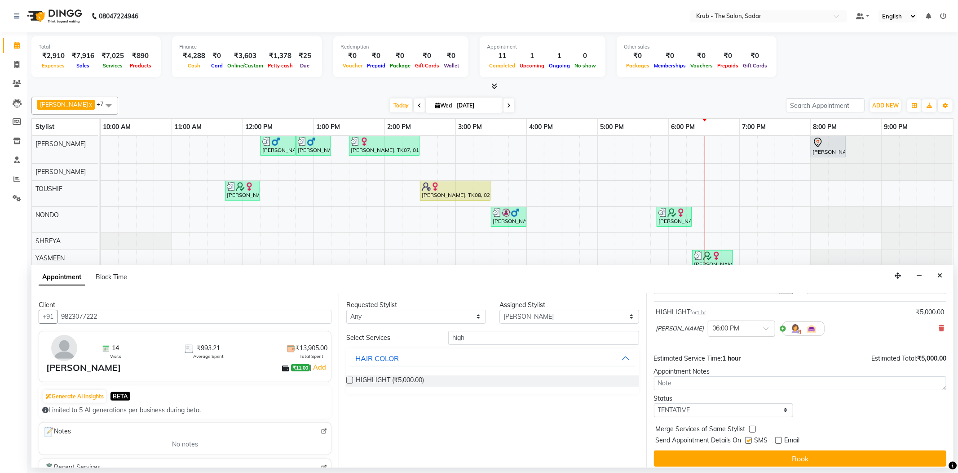
checkbox input "false"
click at [800, 435] on span "Email" at bounding box center [792, 440] width 15 height 11
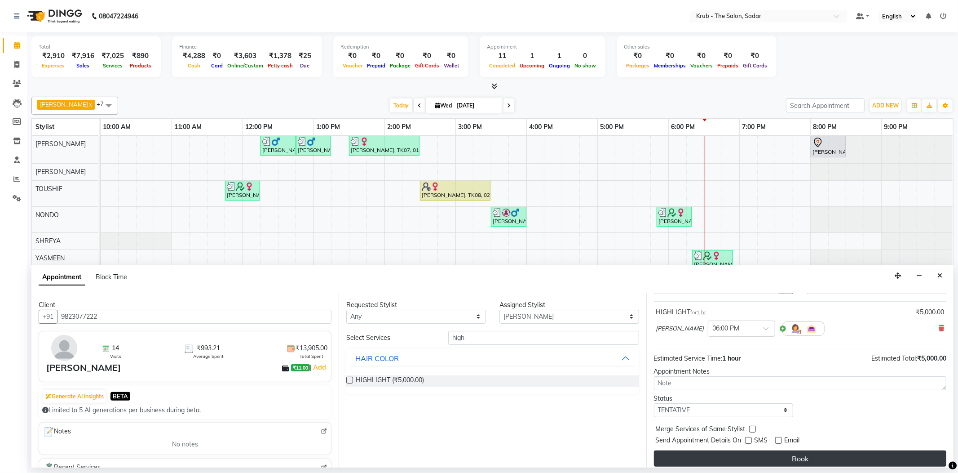
click at [805, 450] on button "Book" at bounding box center [800, 458] width 292 height 16
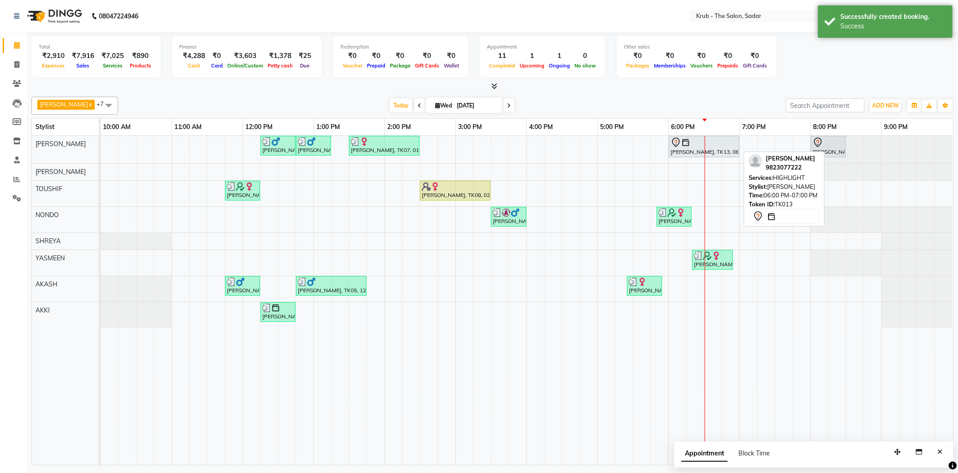
click at [699, 148] on div "Priti Vaid, TK13, 06:00 PM-07:00 PM, HIGHLIGHT" at bounding box center [704, 146] width 69 height 19
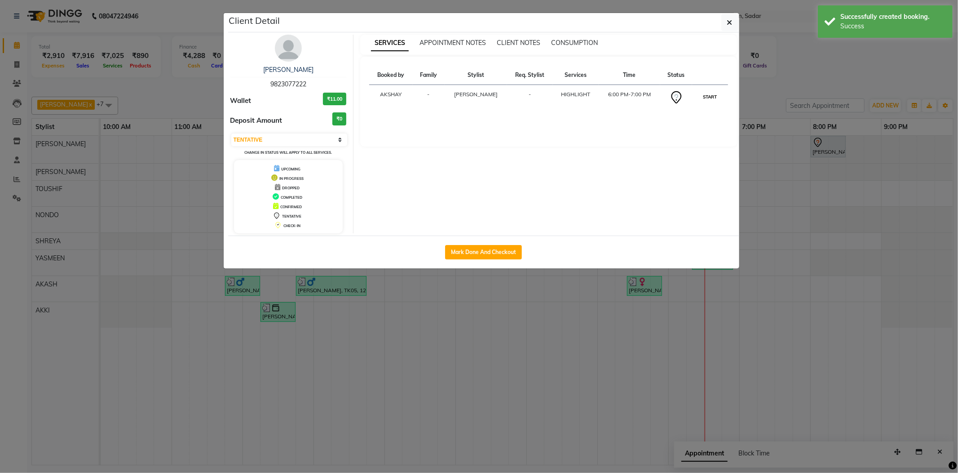
click at [705, 92] on button "START" at bounding box center [710, 96] width 18 height 11
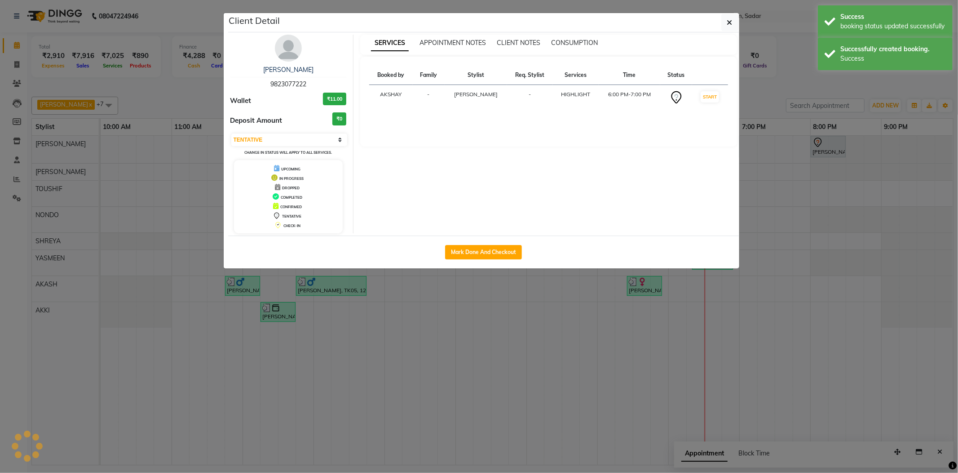
click at [819, 75] on ngb-modal-window "Client Detail Priti Vaid 9823077222 Wallet ₹11.00 Deposit Amount ₹0 Select IN S…" at bounding box center [479, 236] width 958 height 473
select select "1"
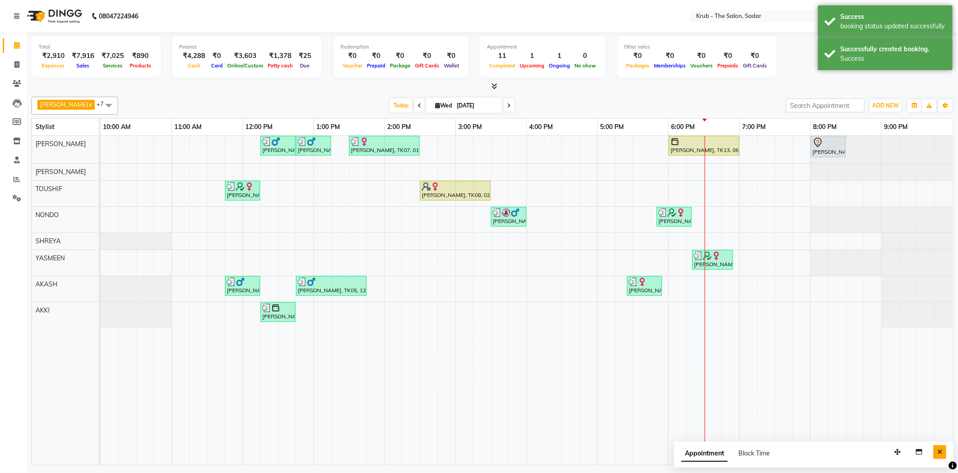
click at [942, 448] on icon "Close" at bounding box center [940, 451] width 5 height 6
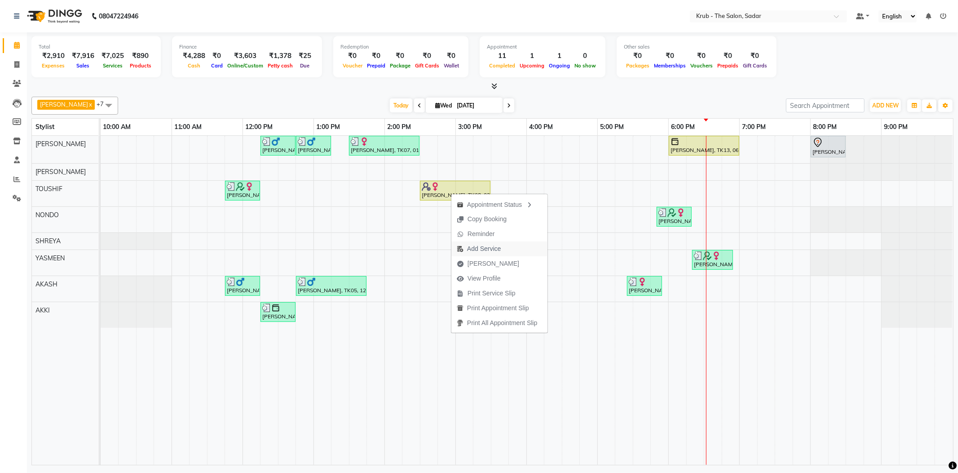
click at [500, 251] on span "Add Service" at bounding box center [484, 248] width 34 height 9
select select "46188"
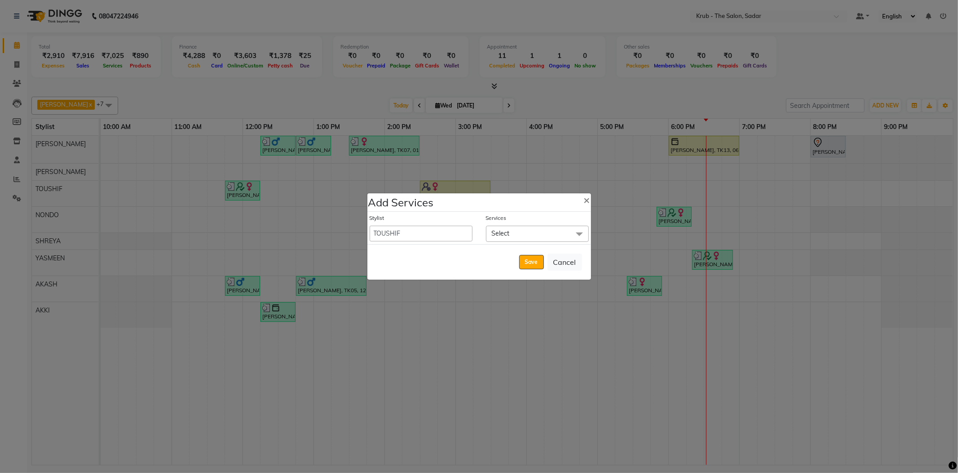
click at [521, 237] on span "Select" at bounding box center [537, 234] width 103 height 16
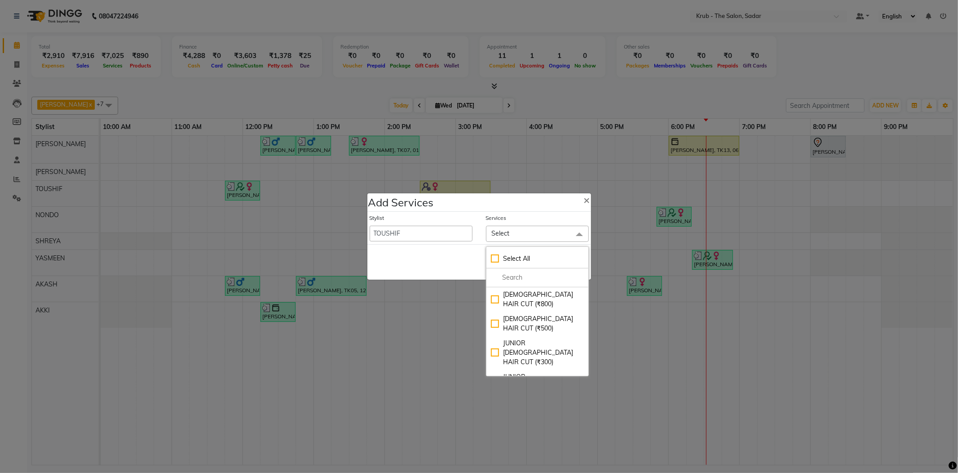
drag, startPoint x: 529, startPoint y: 297, endPoint x: 466, endPoint y: 279, distance: 65.7
click at [529, 297] on div "FEMALE HAIR CUT (₹800)" at bounding box center [537, 299] width 93 height 19
checkbox input "true"
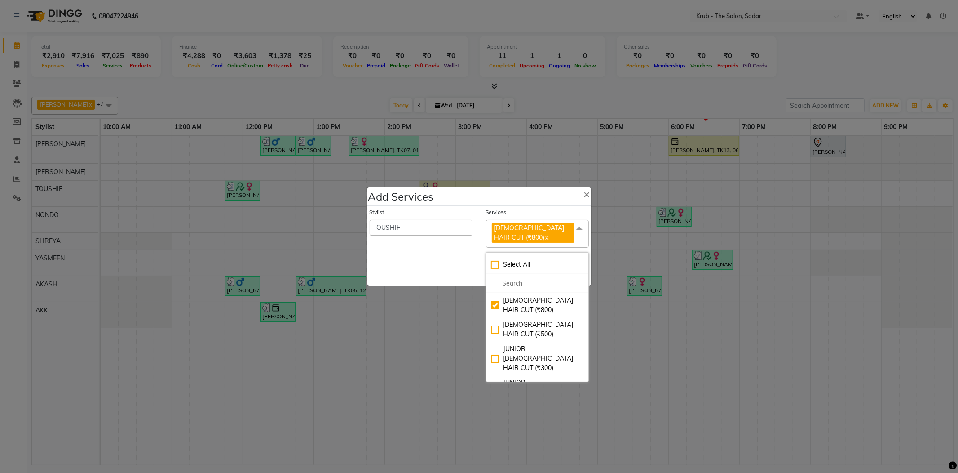
click at [452, 270] on div "Save Cancel" at bounding box center [479, 267] width 224 height 35
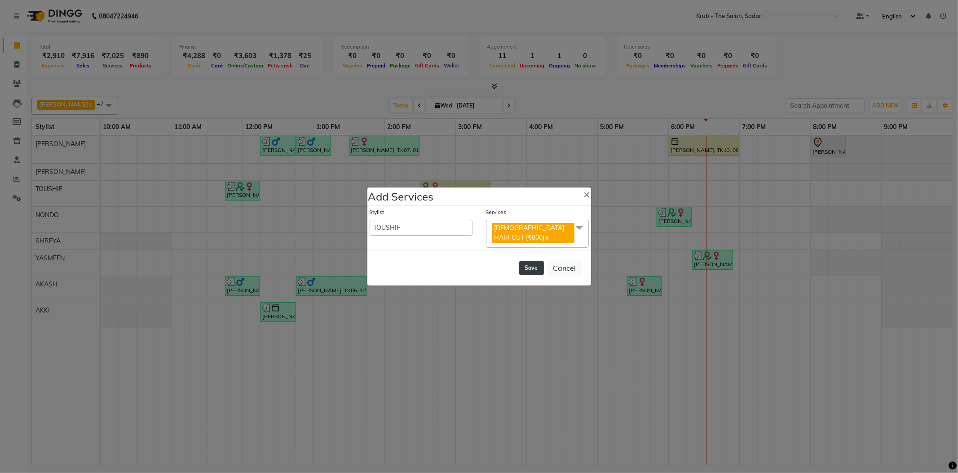
click at [527, 265] on button "Save" at bounding box center [531, 268] width 25 height 14
select select "90733"
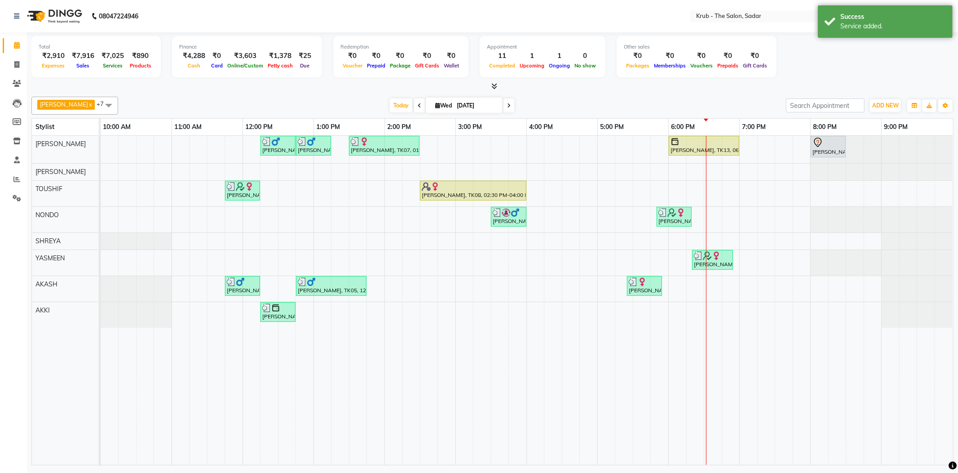
click at [631, 87] on div at bounding box center [492, 86] width 922 height 9
click at [13, 177] on icon at bounding box center [16, 179] width 7 height 7
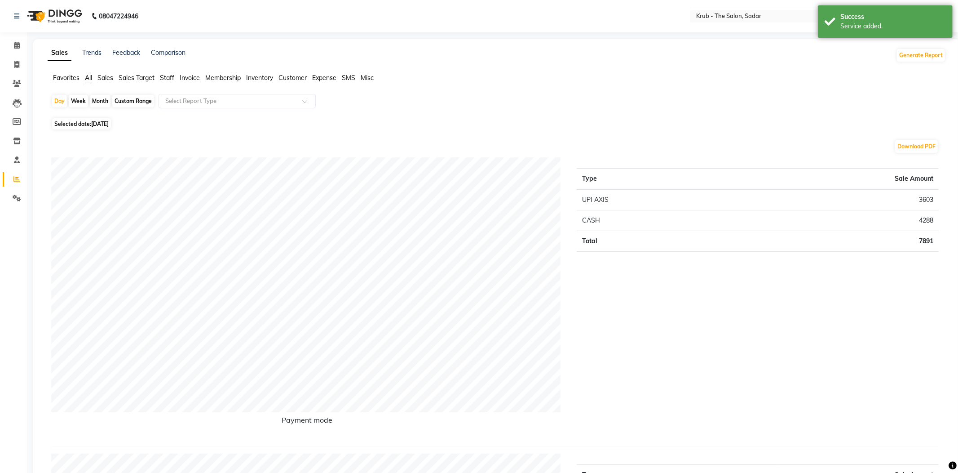
click at [95, 103] on div "Month" at bounding box center [100, 101] width 21 height 13
select select "9"
select select "2025"
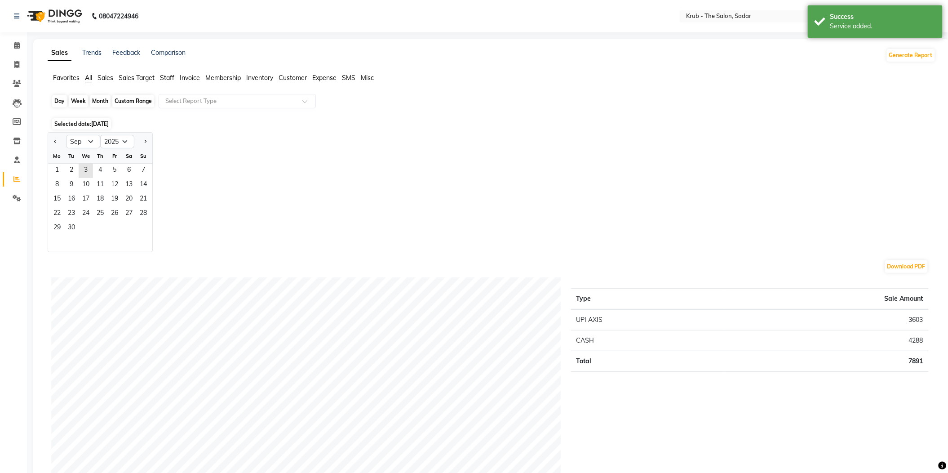
click at [98, 100] on div "Month" at bounding box center [100, 101] width 21 height 13
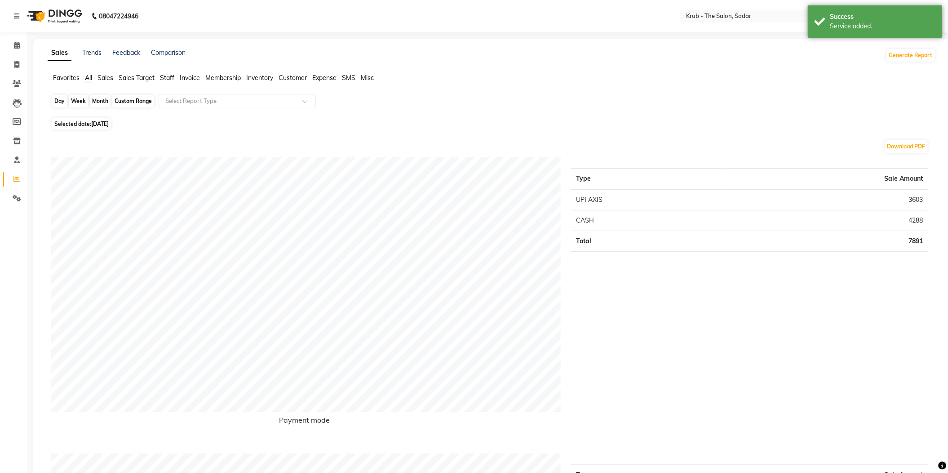
click at [96, 100] on div "Month" at bounding box center [100, 101] width 21 height 13
select select "9"
select select "2025"
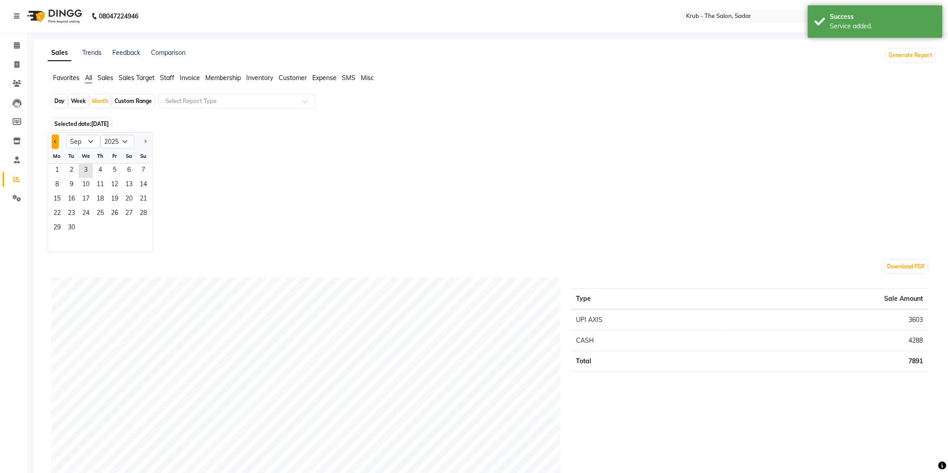
click at [55, 134] on button "Previous month" at bounding box center [55, 141] width 7 height 14
select select "8"
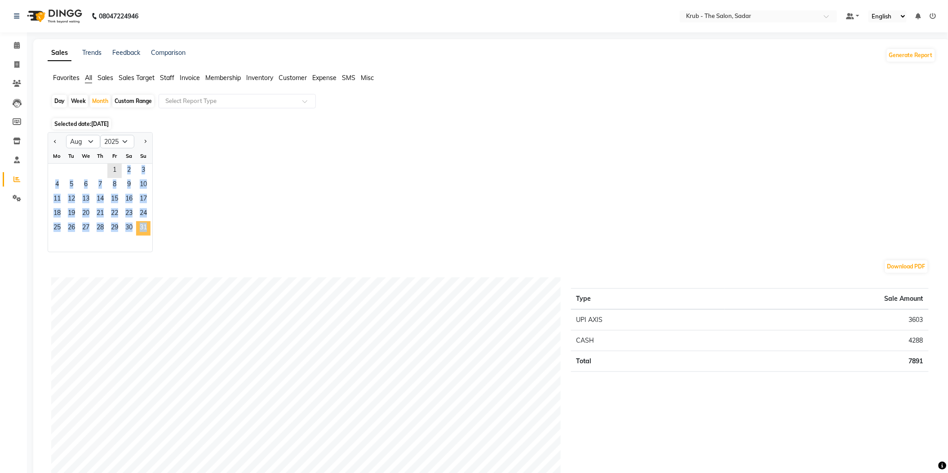
drag, startPoint x: 101, startPoint y: 161, endPoint x: 131, endPoint y: 209, distance: 57.1
click at [131, 209] on ngb-datepicker-month "Mo Tu We Th Fr Sa Su 1 2 3 4 5 6 7 8 9 10 11 12 13 14 15 16 17 18 19 20 21 22 2…" at bounding box center [100, 200] width 104 height 103
click at [136, 221] on span "31" at bounding box center [143, 228] width 14 height 14
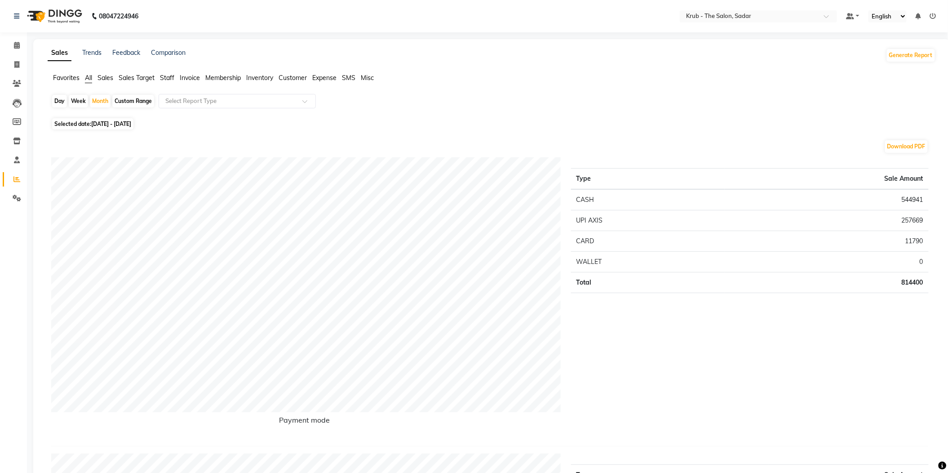
click at [166, 75] on span "Staff" at bounding box center [167, 78] width 14 height 8
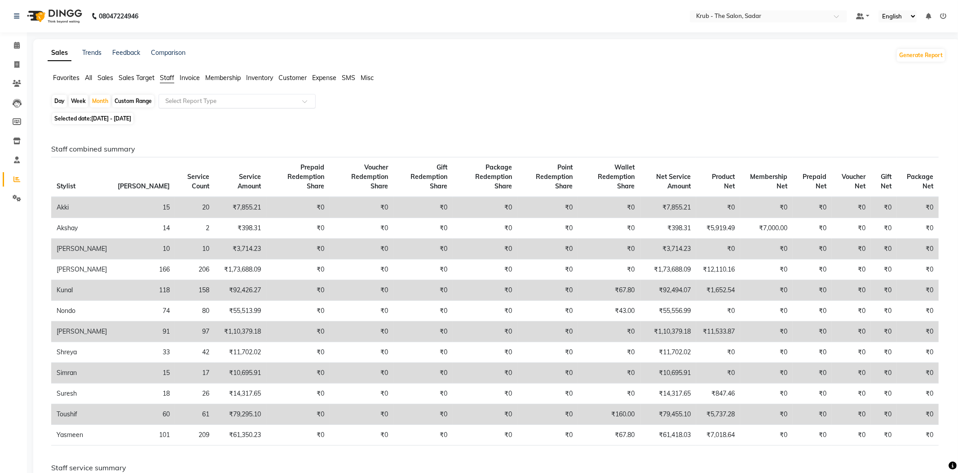
click at [217, 97] on input "text" at bounding box center [228, 101] width 129 height 9
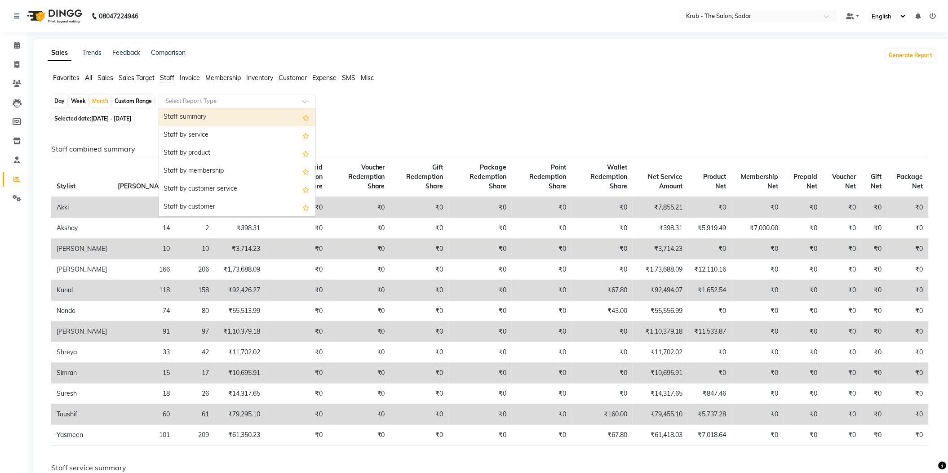
click at [227, 110] on div "Staff summary" at bounding box center [237, 117] width 156 height 18
select select "filtered_report"
select select "pdf"
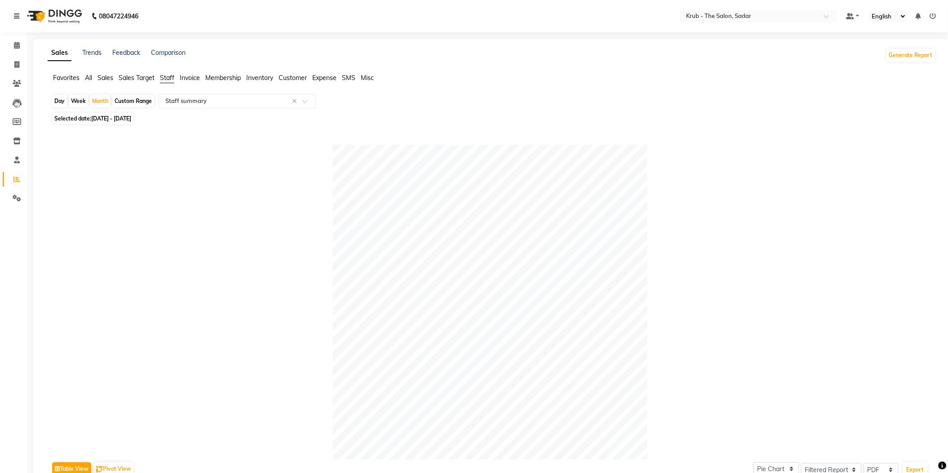
click at [17, 53] on li "Calendar" at bounding box center [13, 45] width 27 height 19
click at [17, 50] on span at bounding box center [17, 45] width 16 height 10
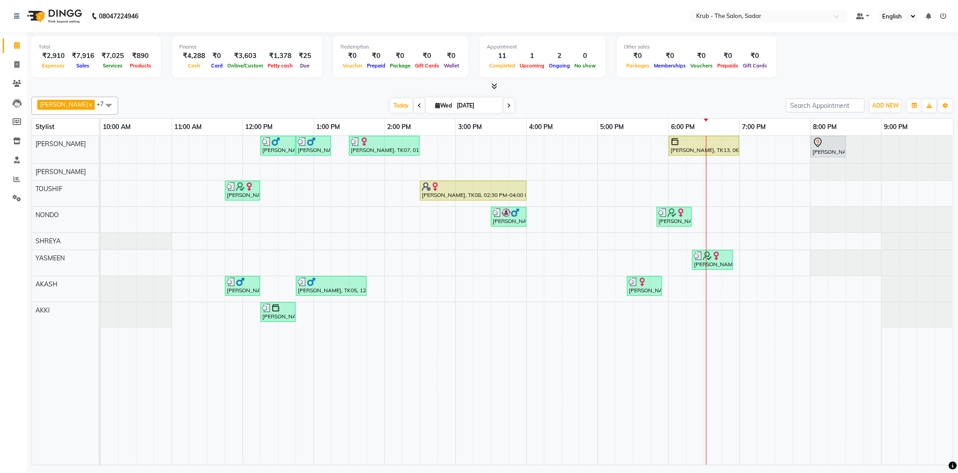
click at [723, 93] on div "GURVEER x RAJESH x TOUSHIF x NONDO x SHREYA x YASMEEN x AKASH x AKKI x +7 Selec…" at bounding box center [492, 279] width 922 height 372
click at [730, 99] on div "Today Wed 03-09-2025" at bounding box center [452, 105] width 659 height 13
click at [942, 13] on icon at bounding box center [943, 16] width 6 height 6
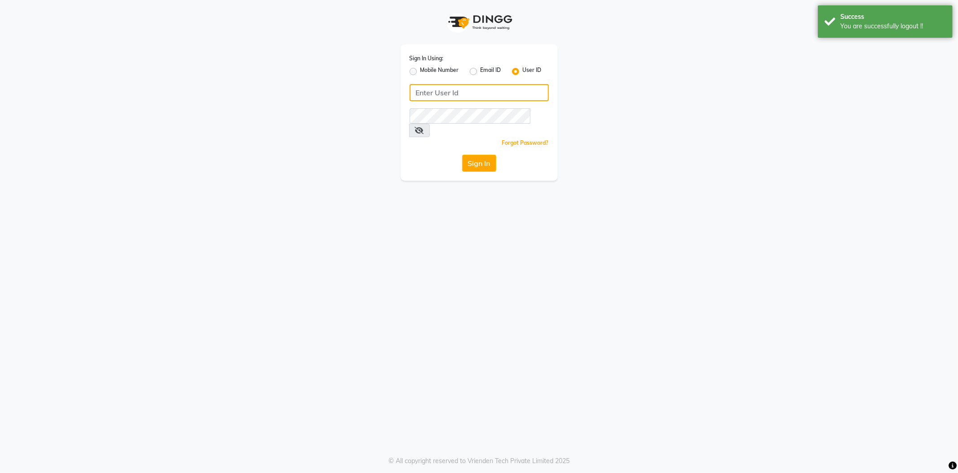
type input "8600687890"
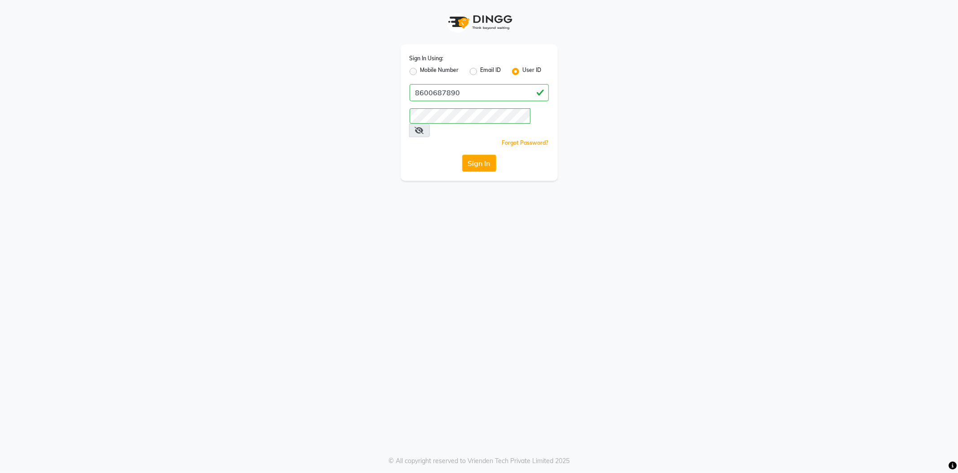
click at [421, 71] on label "Mobile Number" at bounding box center [440, 71] width 39 height 11
click at [421, 71] on input "Mobile Number" at bounding box center [424, 69] width 6 height 6
radio input "true"
radio input "false"
click at [485, 86] on input "Username" at bounding box center [494, 92] width 109 height 17
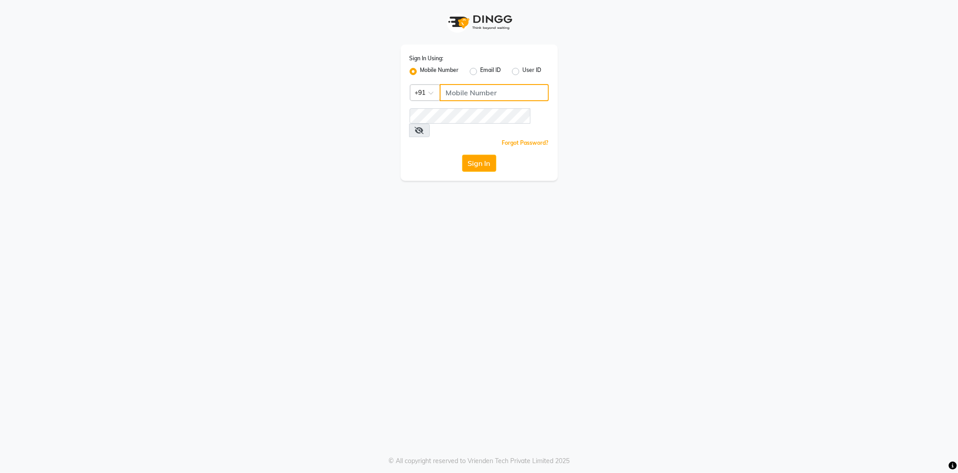
type input "8600687890"
click at [480, 155] on button "Sign In" at bounding box center [479, 163] width 34 height 17
